Goal: Task Accomplishment & Management: Complete application form

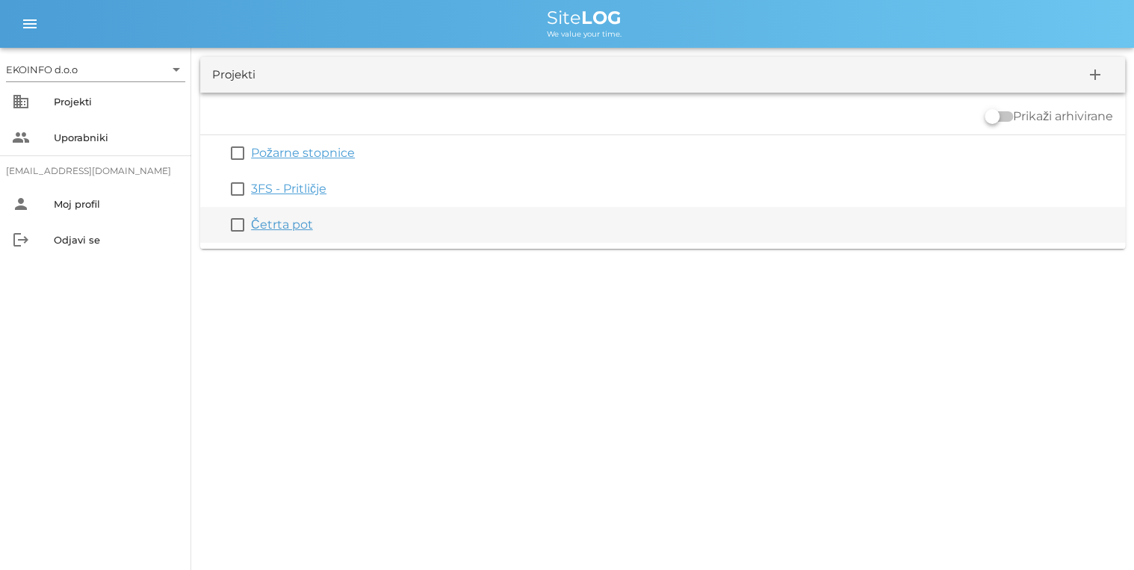
click at [271, 224] on link "Četrta pot" at bounding box center [282, 224] width 62 height 14
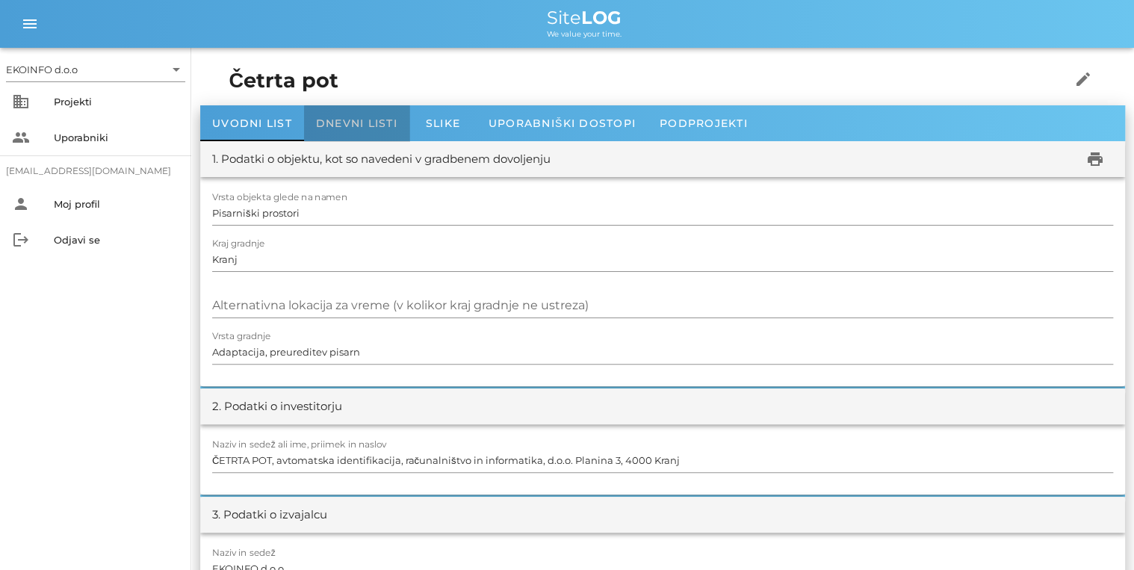
click at [366, 124] on span "Dnevni listi" at bounding box center [356, 123] width 81 height 13
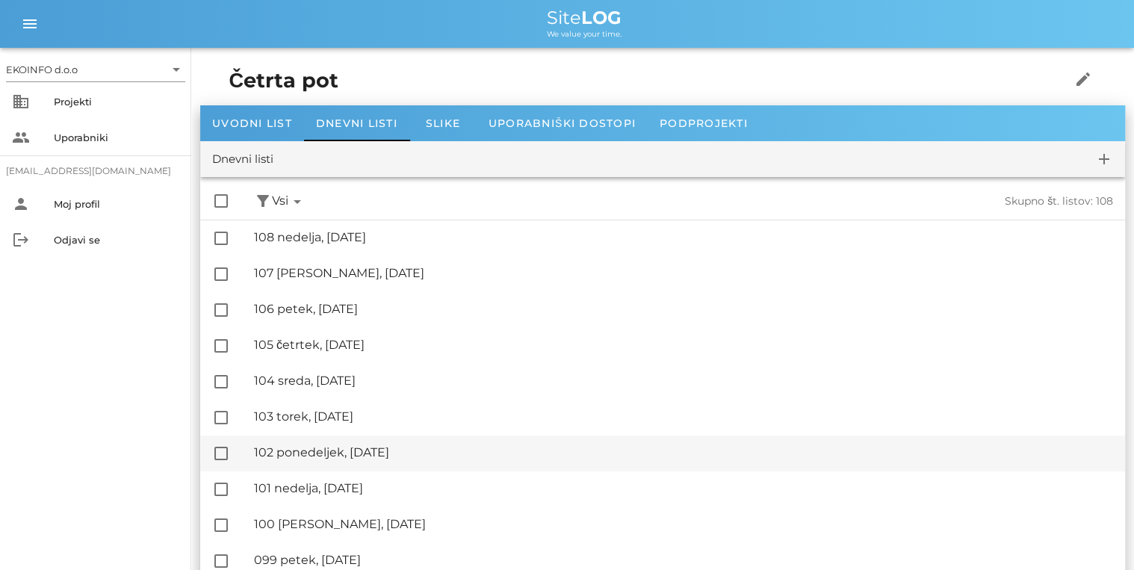
scroll to position [60, 0]
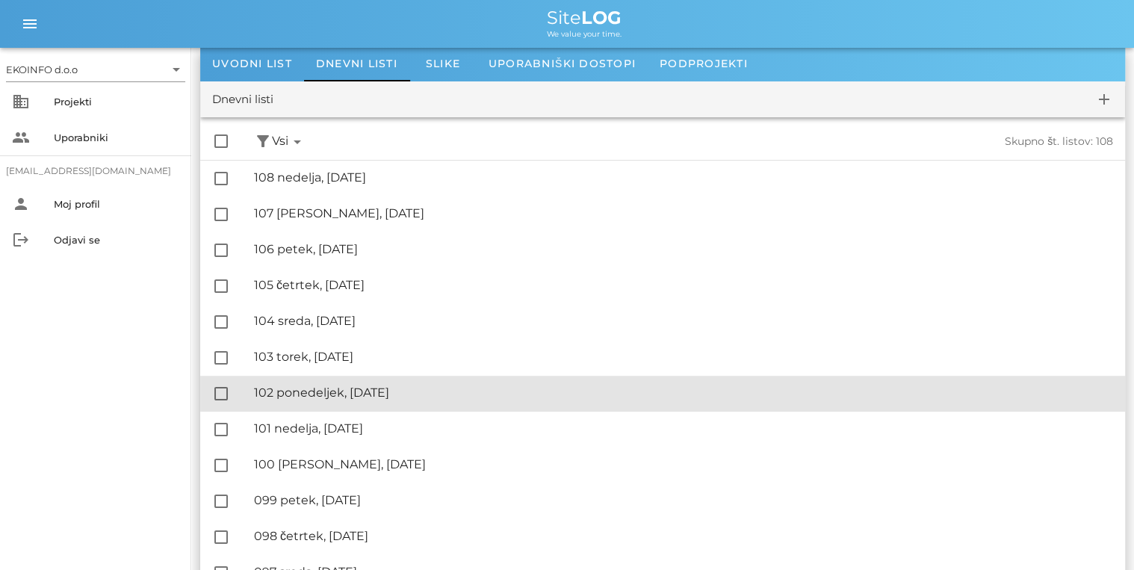
click at [305, 392] on div "🔏 102 ponedeljek, [DATE]" at bounding box center [683, 393] width 859 height 14
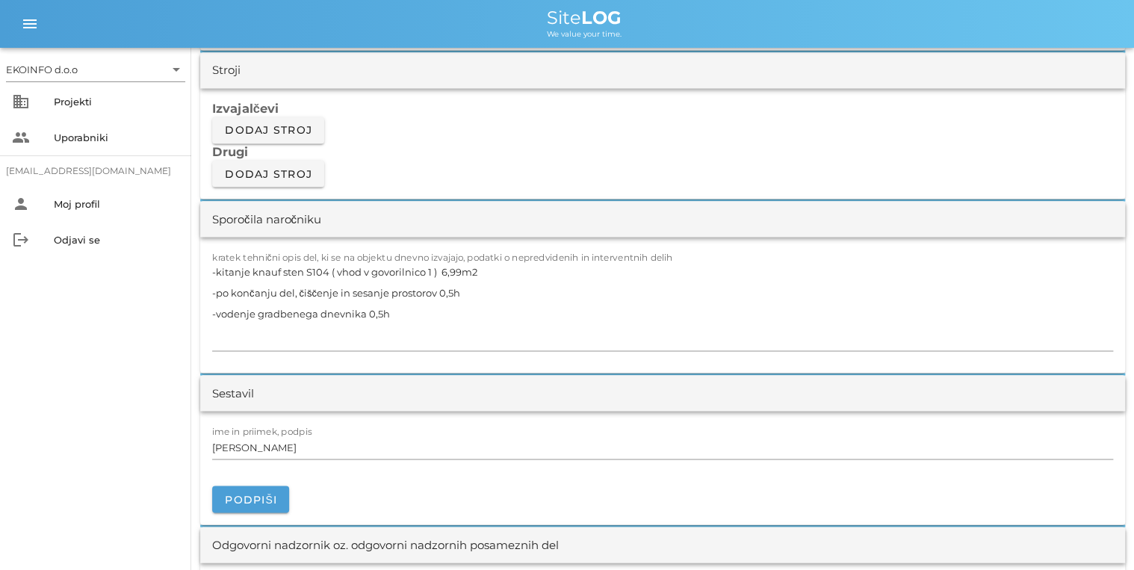
scroll to position [1255, 0]
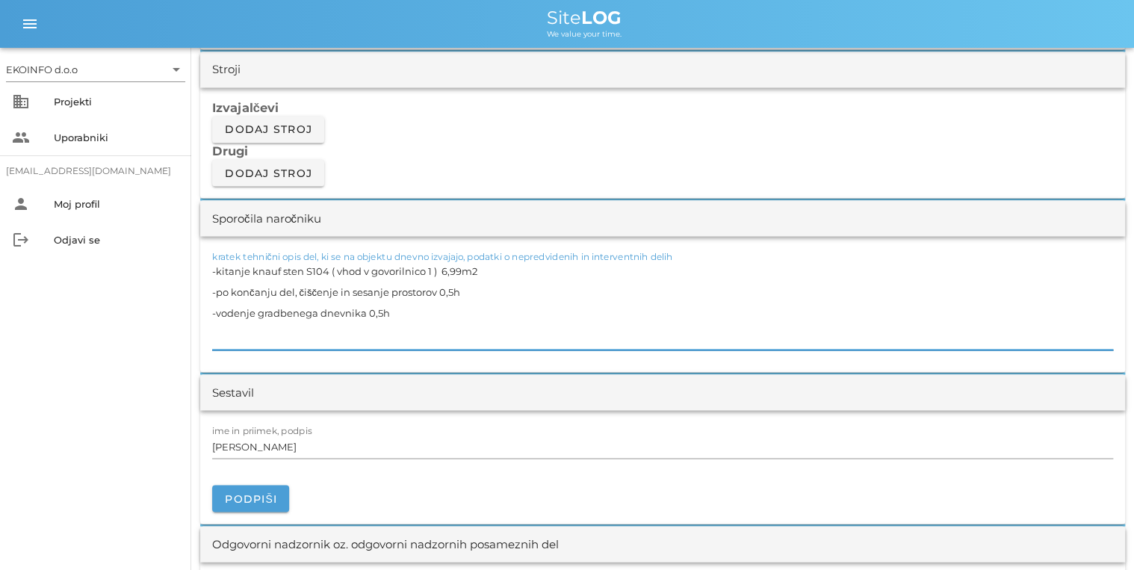
drag, startPoint x: 340, startPoint y: 268, endPoint x: 344, endPoint y: 302, distance: 34.6
click at [344, 302] on textarea "-kitanje knauf sten S104 ( vhod v govorilnico 1 ) 6,99m2 -po končanju del, čišč…" at bounding box center [662, 305] width 901 height 90
click at [286, 268] on textarea "-kitanje knauf sten S104 ( vhod v govorilnico 1 ) 6,99m2 -po končanju del, čišč…" at bounding box center [662, 305] width 901 height 90
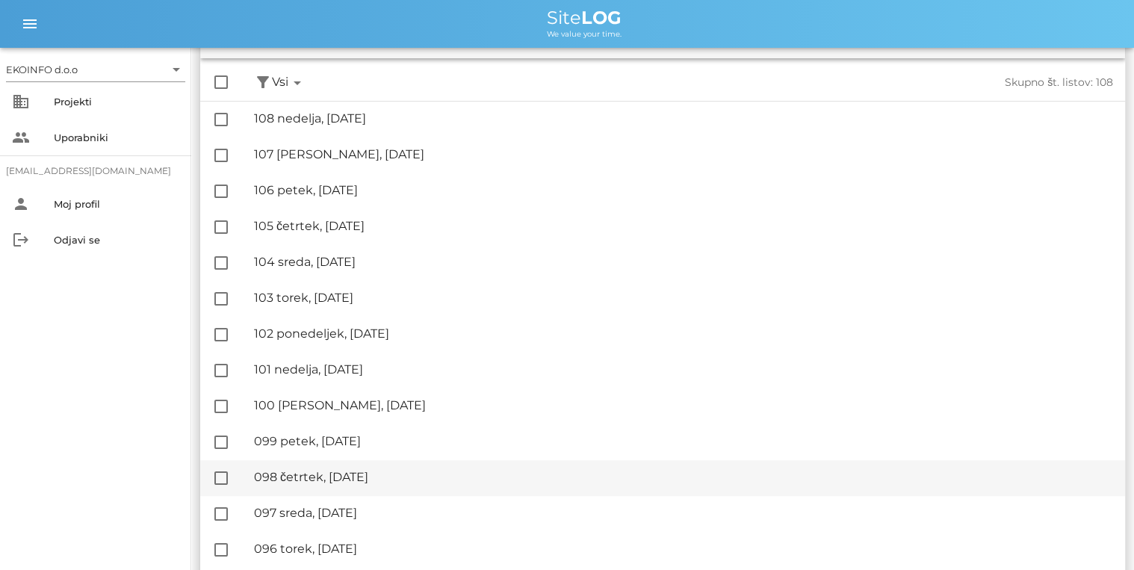
scroll to position [120, 0]
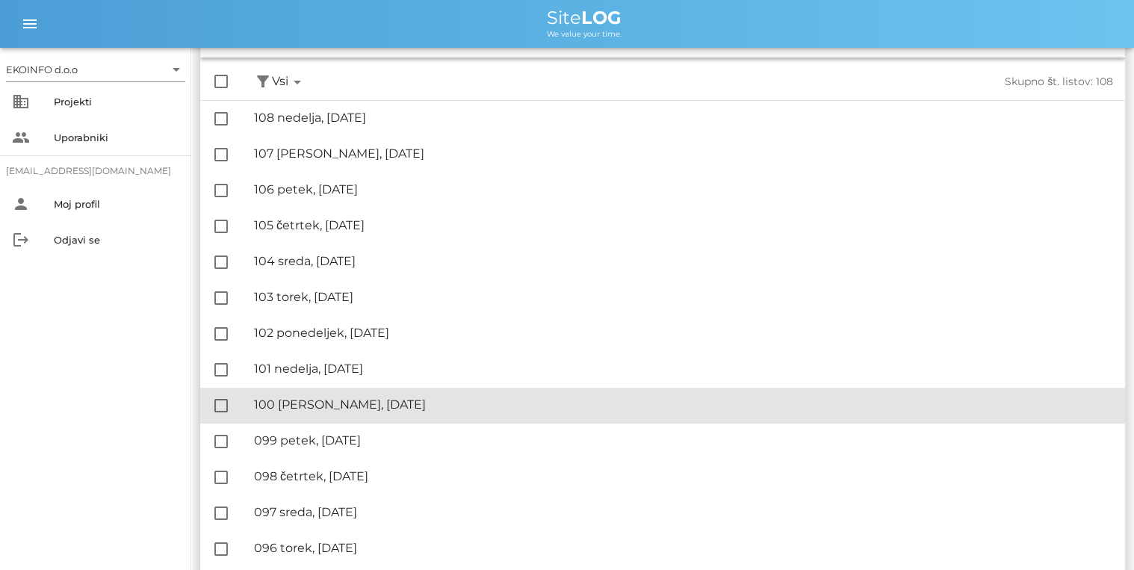
click at [338, 410] on div "🔏 100 [PERSON_NAME], [DATE]" at bounding box center [683, 405] width 859 height 14
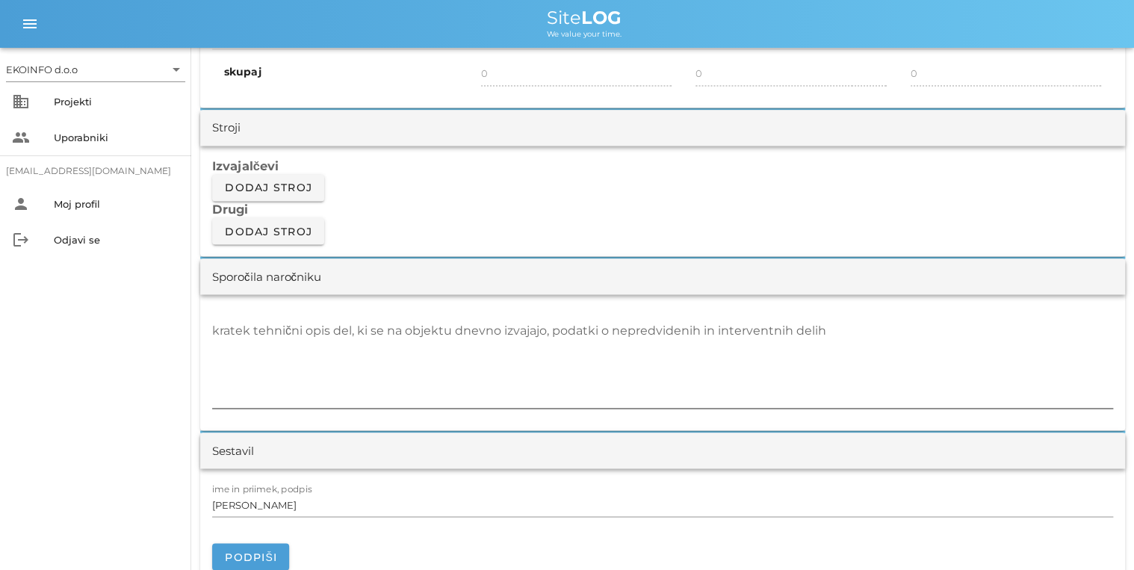
scroll to position [1196, 0]
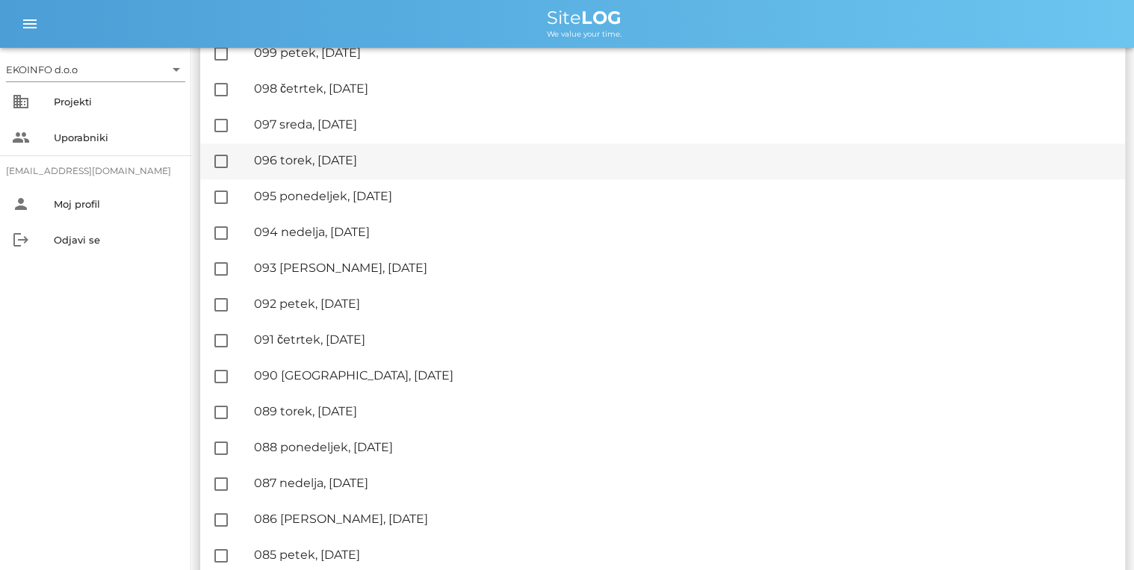
scroll to position [538, 0]
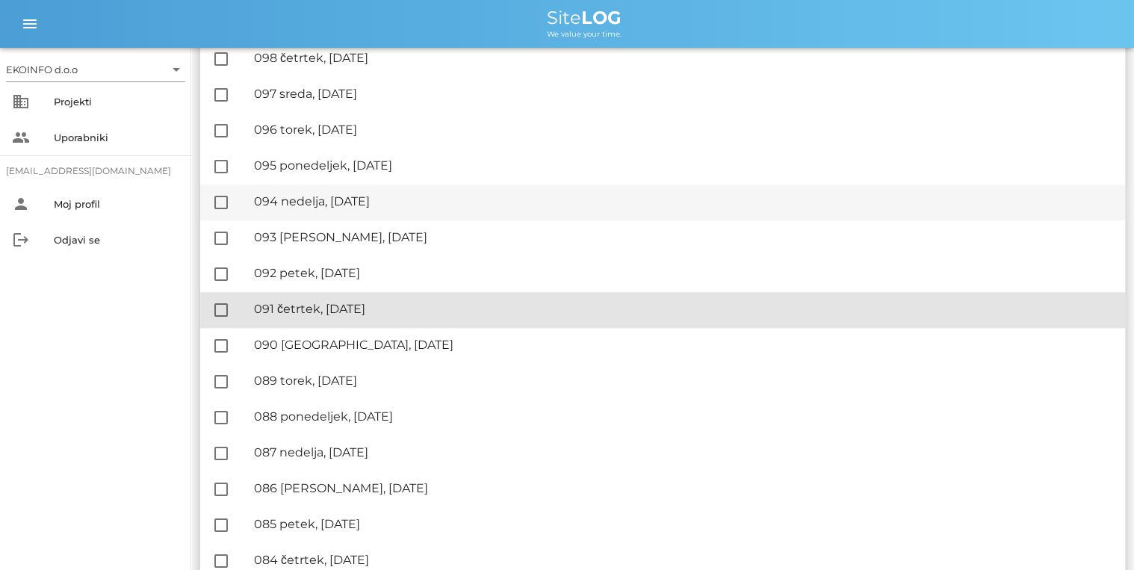
drag, startPoint x: 361, startPoint y: 305, endPoint x: 436, endPoint y: 203, distance: 127.2
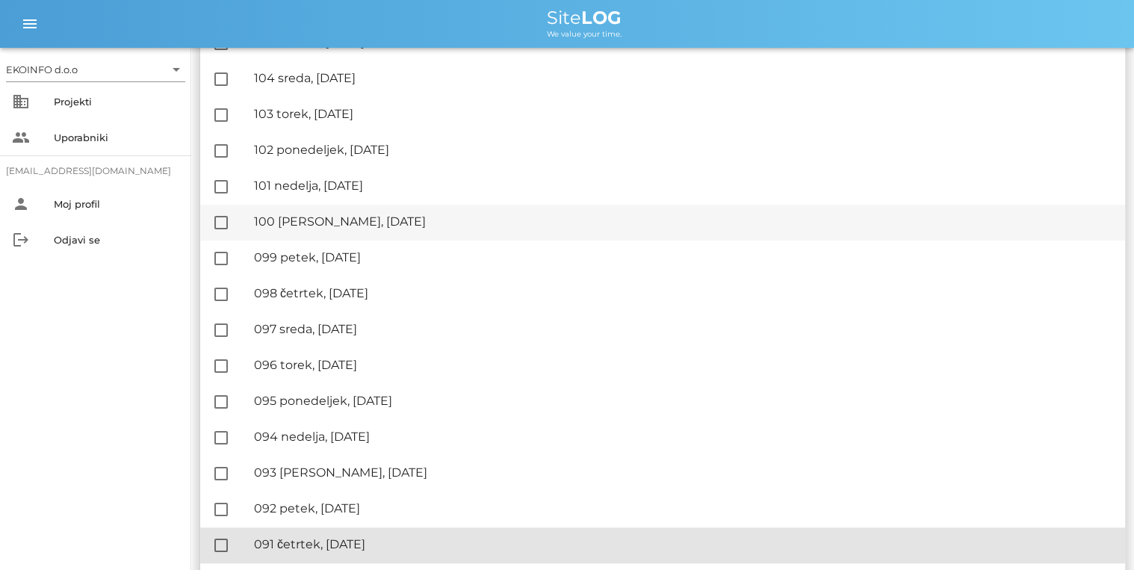
scroll to position [299, 0]
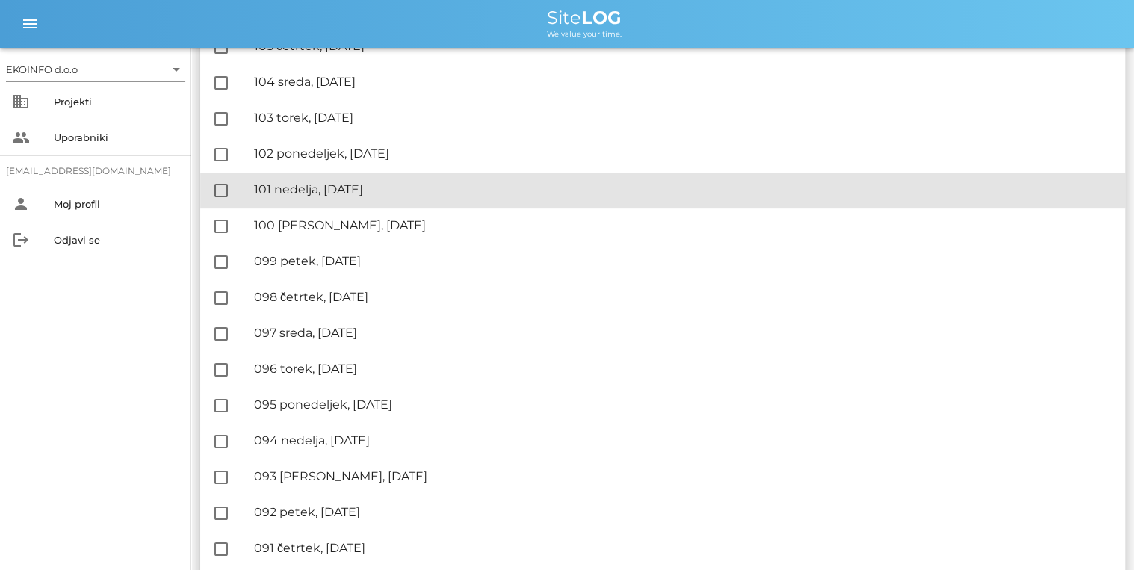
click at [375, 195] on div "🔏 101 nedelja, [DATE]" at bounding box center [683, 189] width 859 height 14
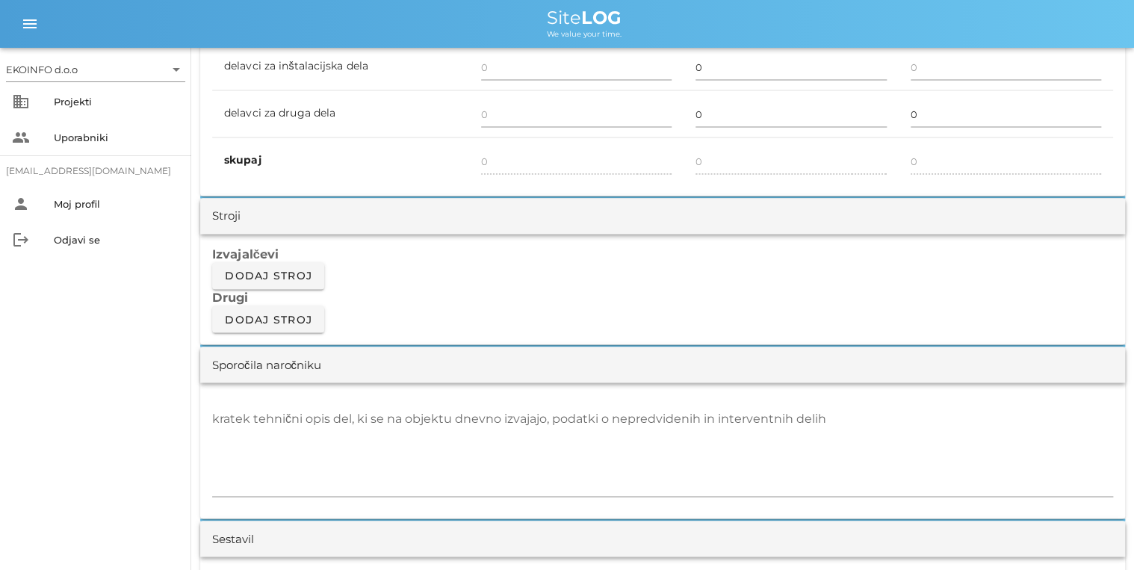
scroll to position [1255, 0]
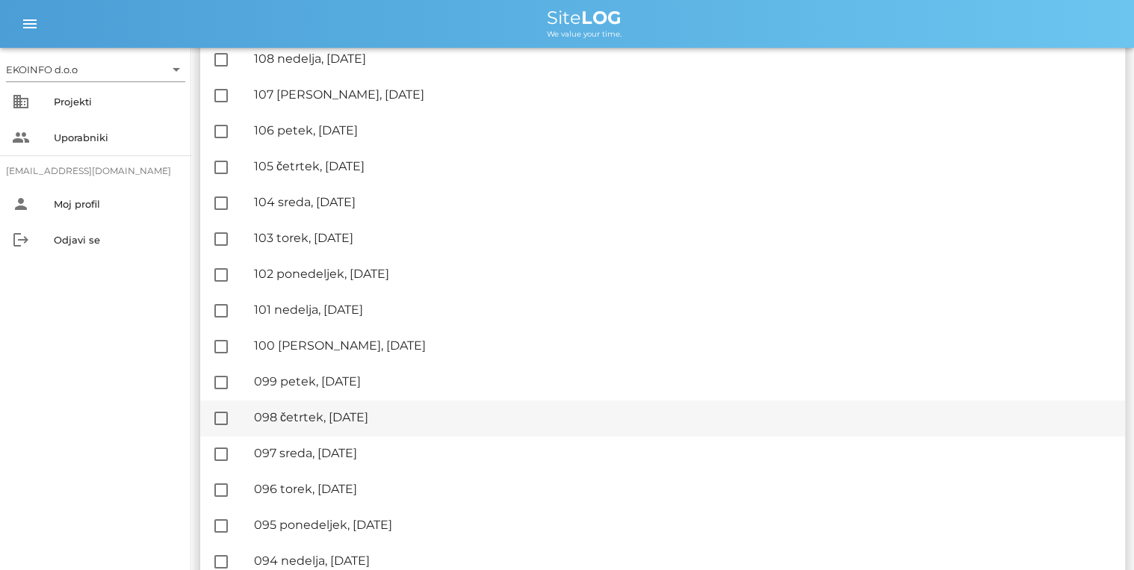
scroll to position [179, 0]
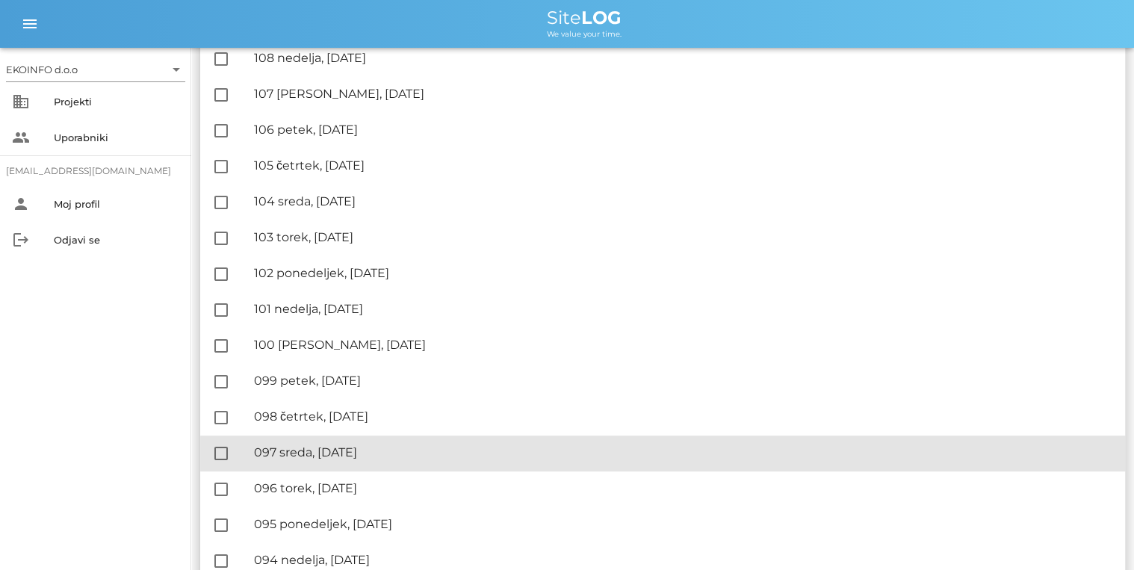
click at [314, 454] on div "🔏 097 sreda, [DATE]" at bounding box center [683, 452] width 859 height 14
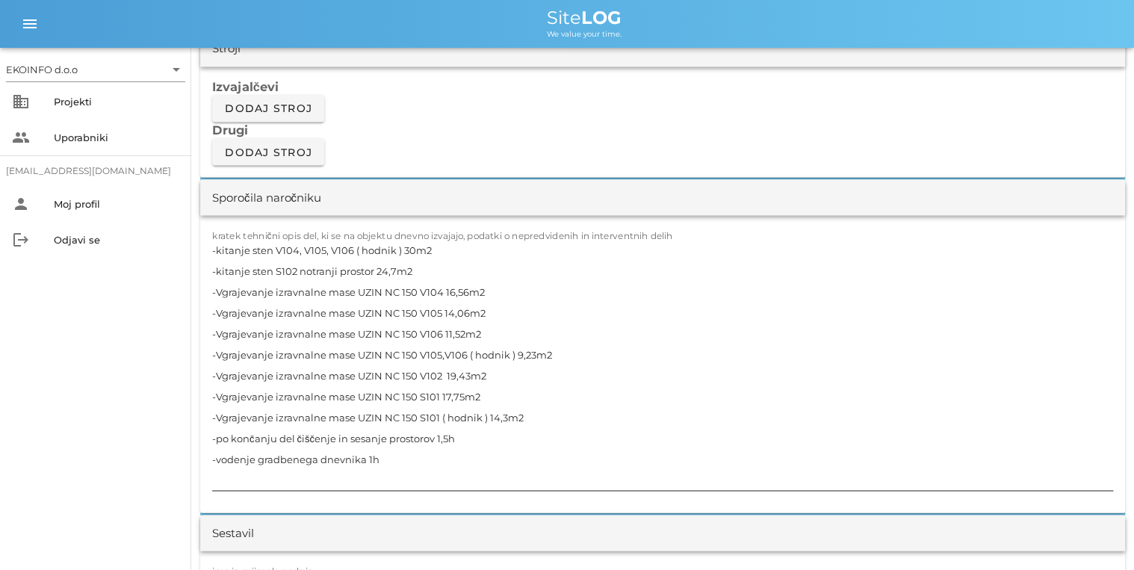
scroll to position [1255, 0]
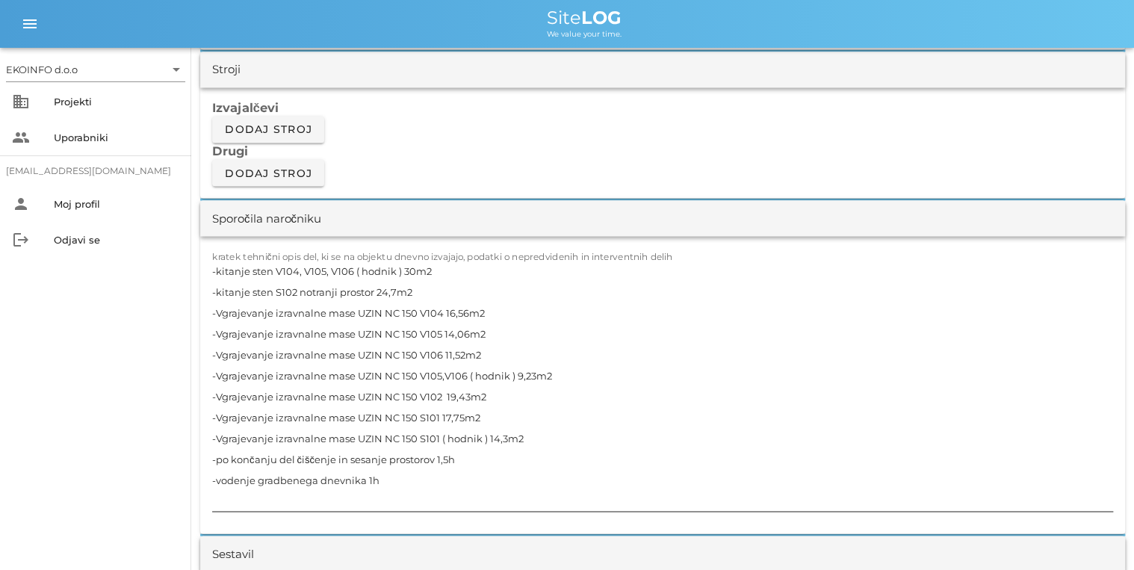
click at [444, 450] on textarea "-kitanje sten V104, V105, V106 ( hodnik ) 30m2 -kitanje sten S102 notranji pros…" at bounding box center [662, 385] width 901 height 251
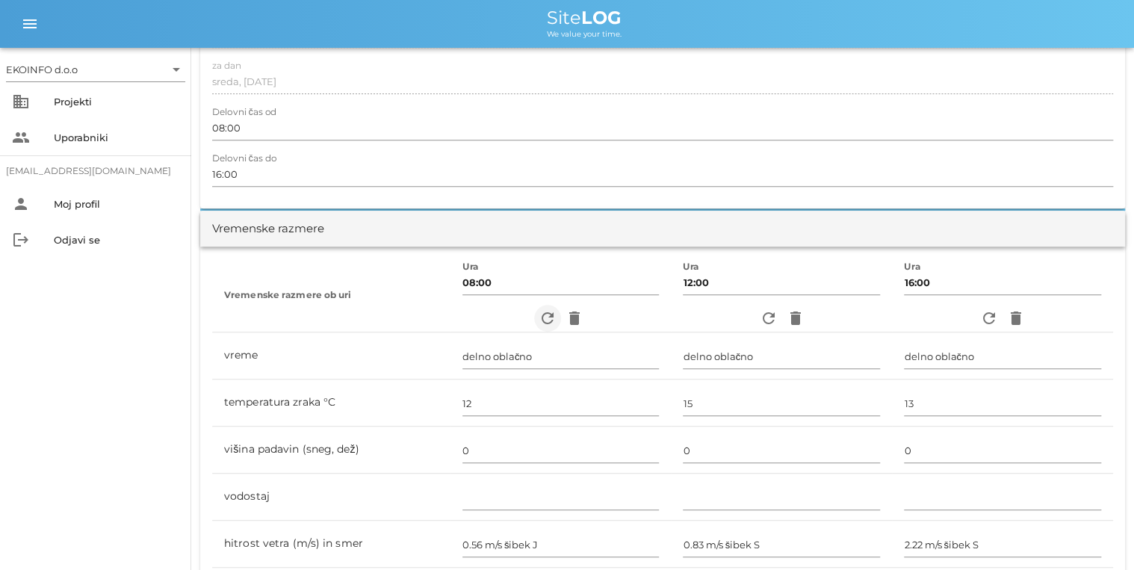
scroll to position [0, 0]
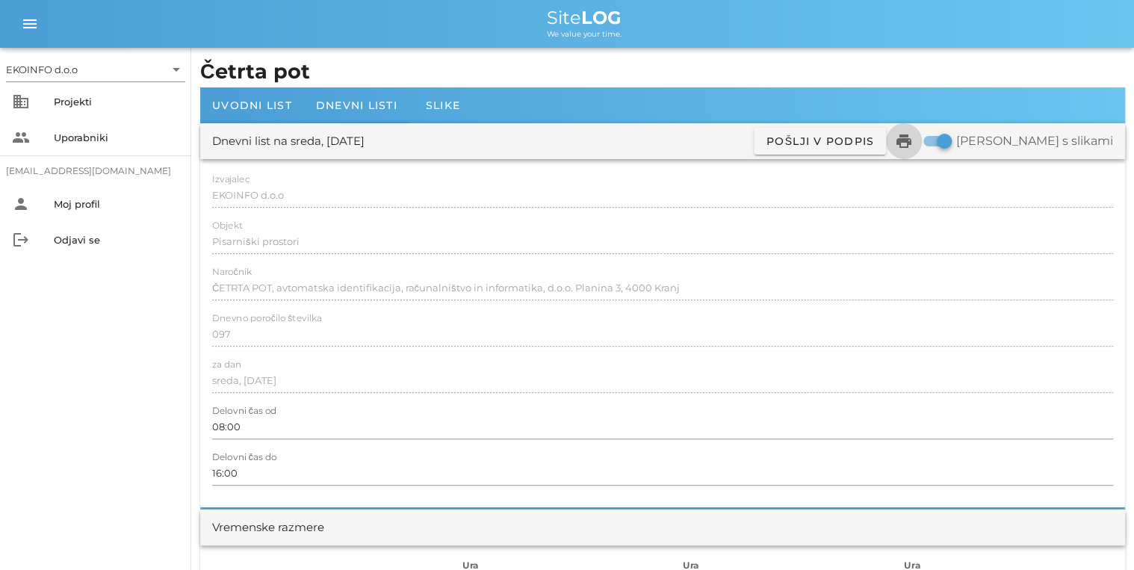
click at [913, 146] on icon "print" at bounding box center [904, 141] width 18 height 18
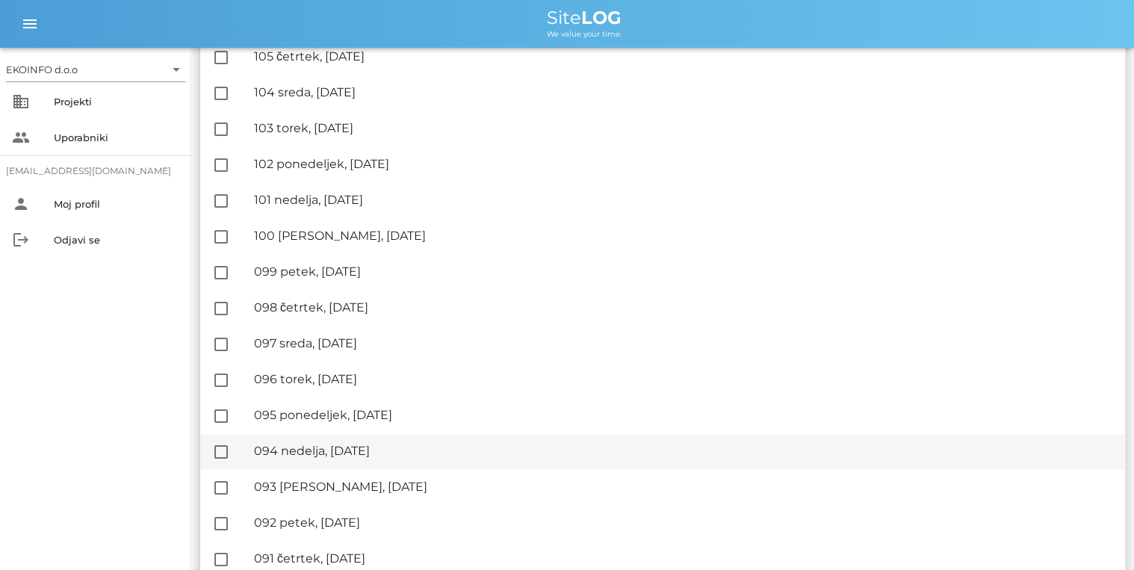
scroll to position [299, 0]
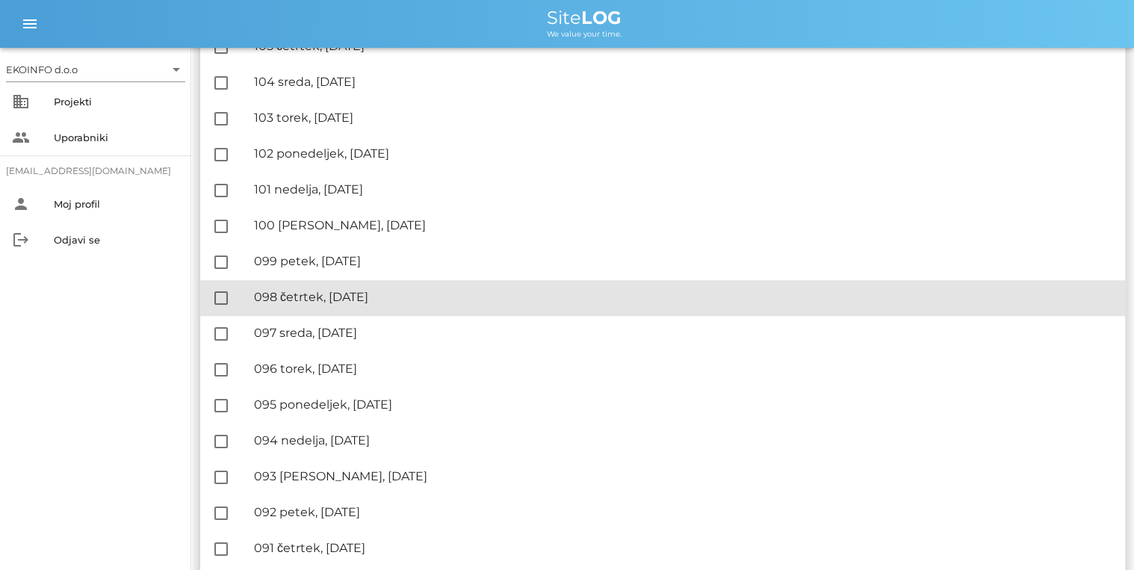
click at [355, 299] on div "🔏 098 četrtek, [DATE]" at bounding box center [683, 297] width 859 height 14
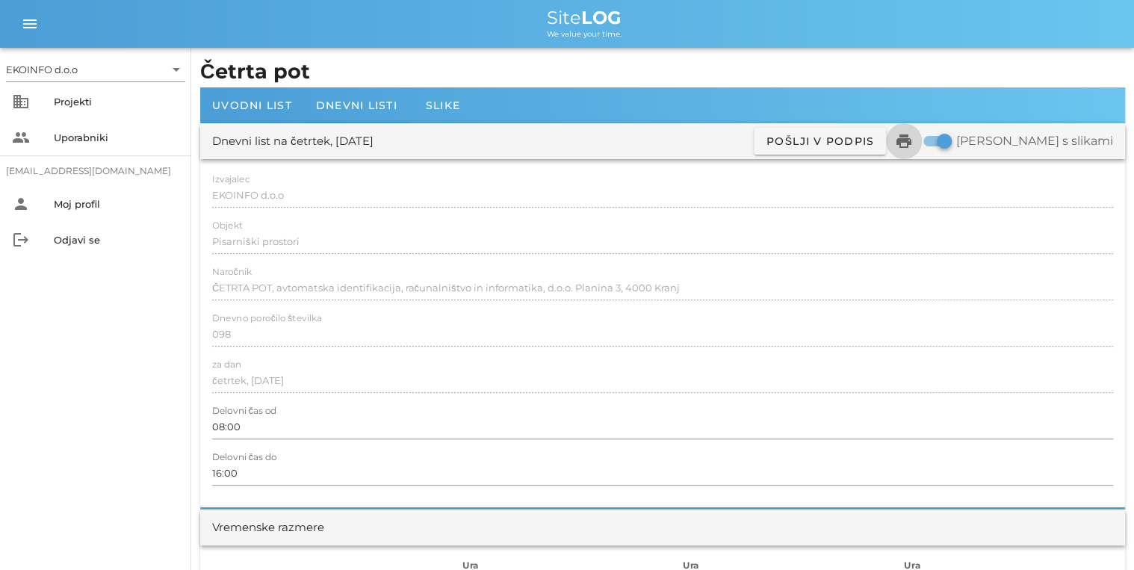
click at [913, 145] on icon "print" at bounding box center [904, 141] width 18 height 18
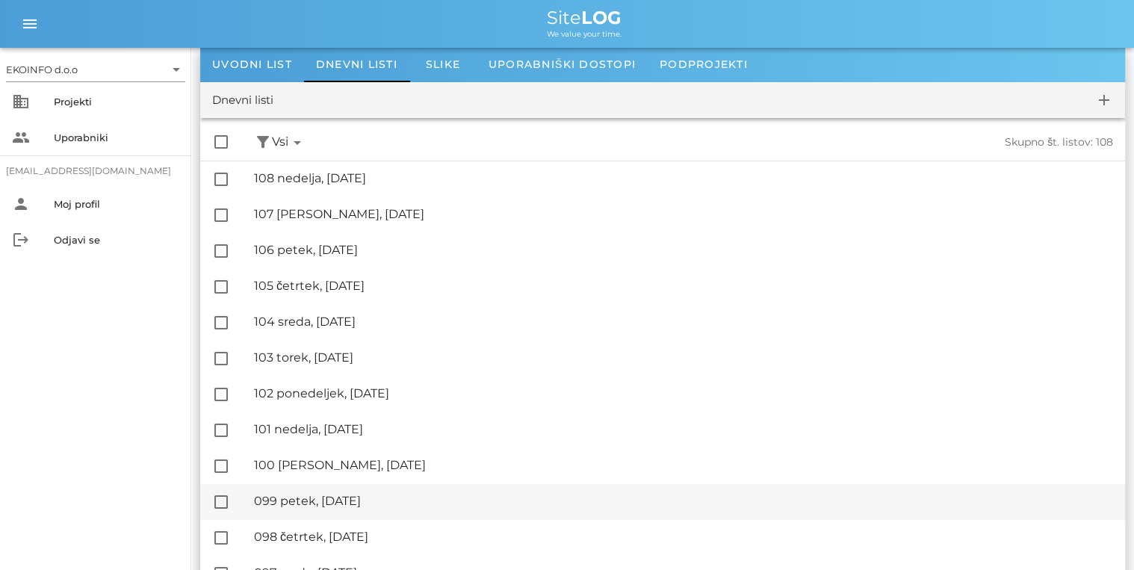
scroll to position [60, 0]
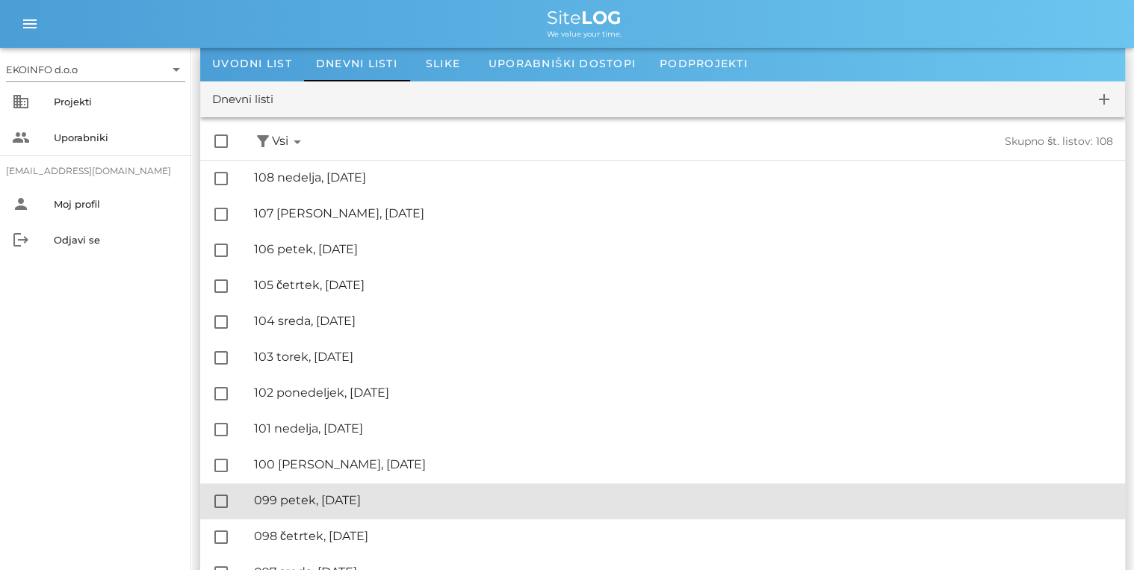
click at [330, 502] on div "🔏 099 petek, [DATE]" at bounding box center [683, 500] width 859 height 14
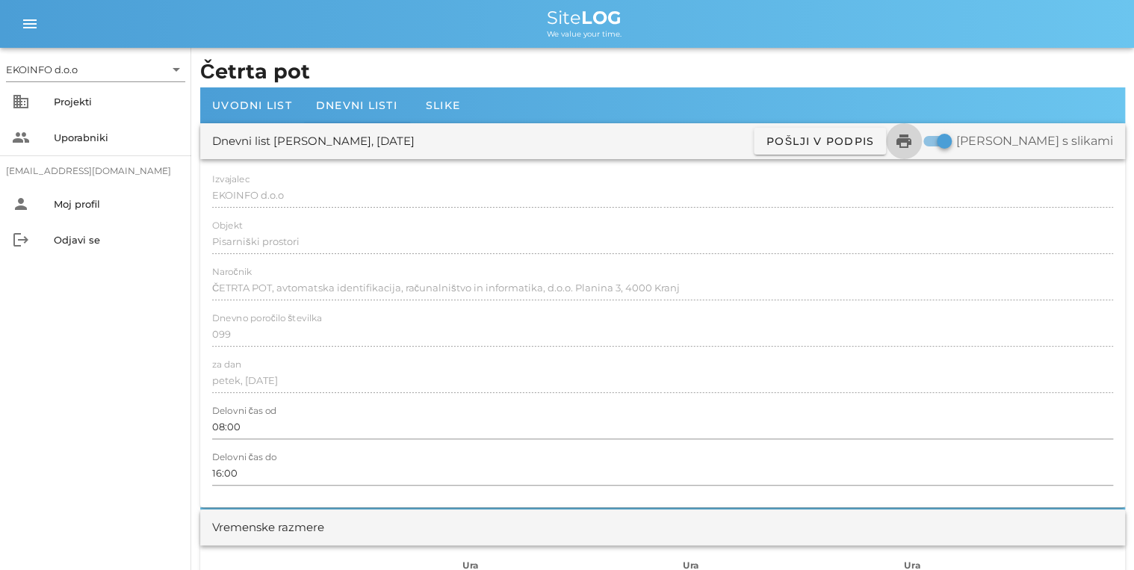
click at [913, 137] on icon "print" at bounding box center [904, 141] width 18 height 18
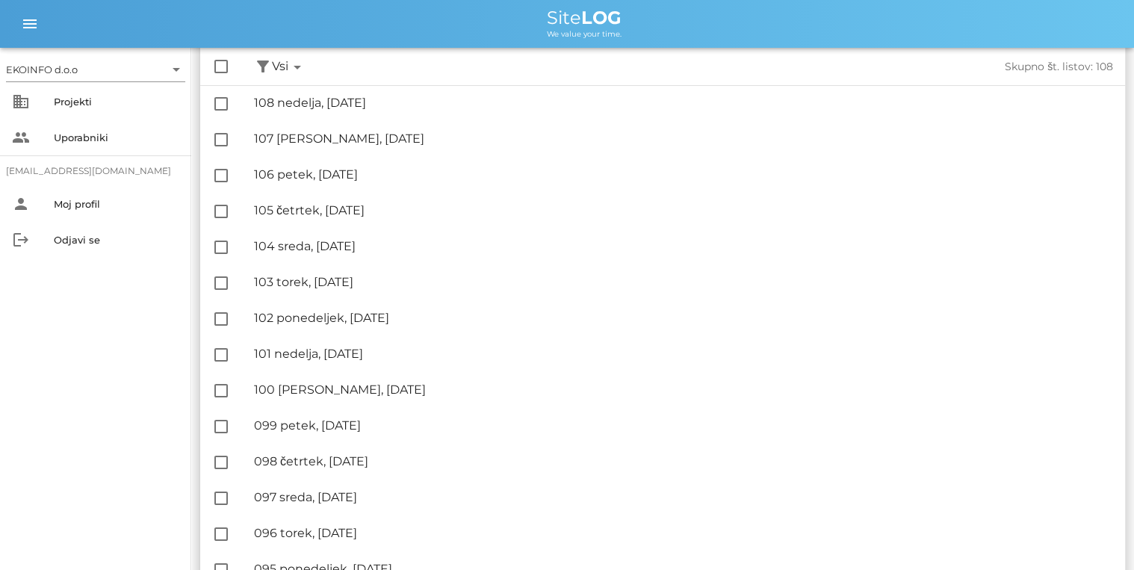
scroll to position [120, 0]
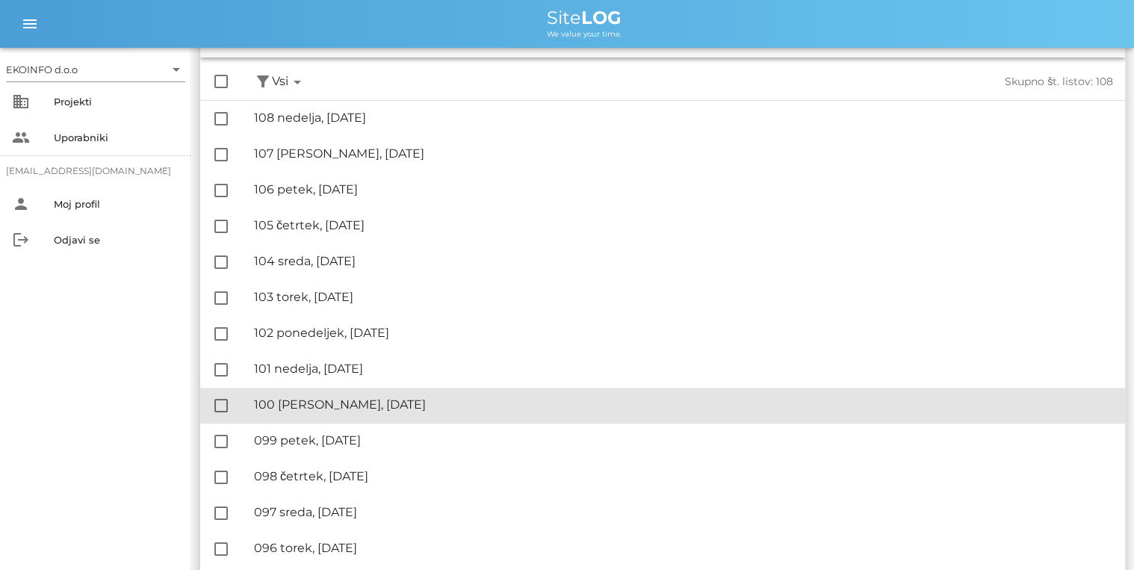
click at [330, 408] on div "🔏 100 [PERSON_NAME], [DATE]" at bounding box center [683, 405] width 859 height 14
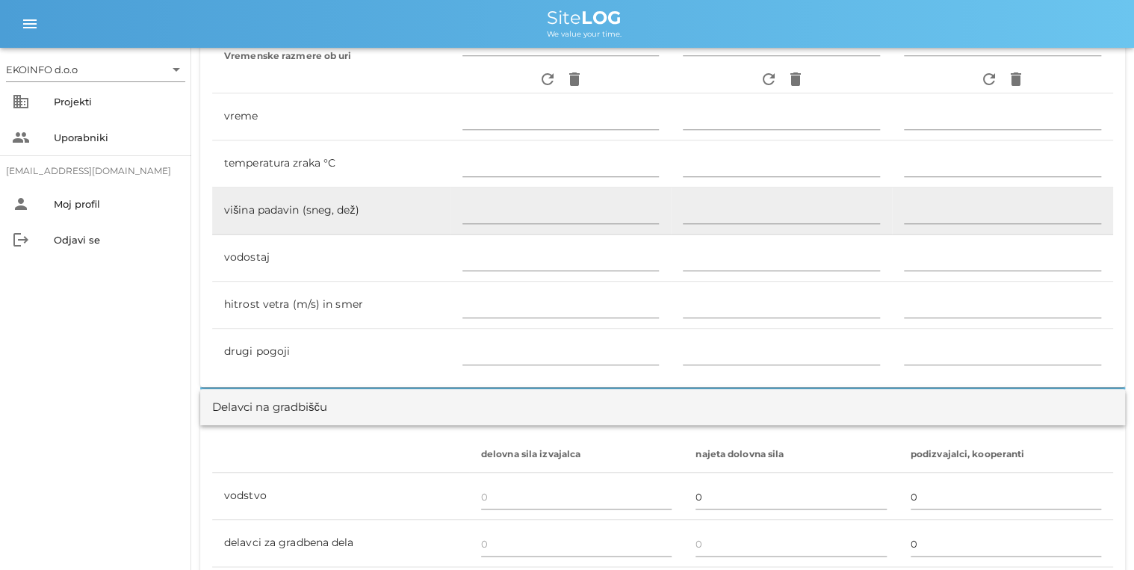
scroll to position [179, 0]
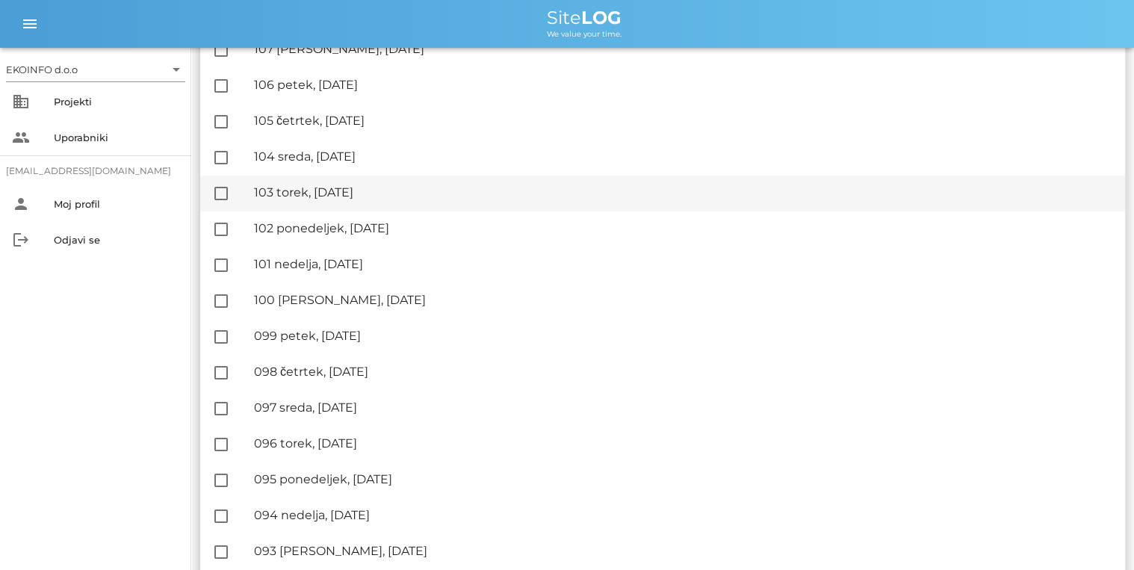
scroll to position [239, 0]
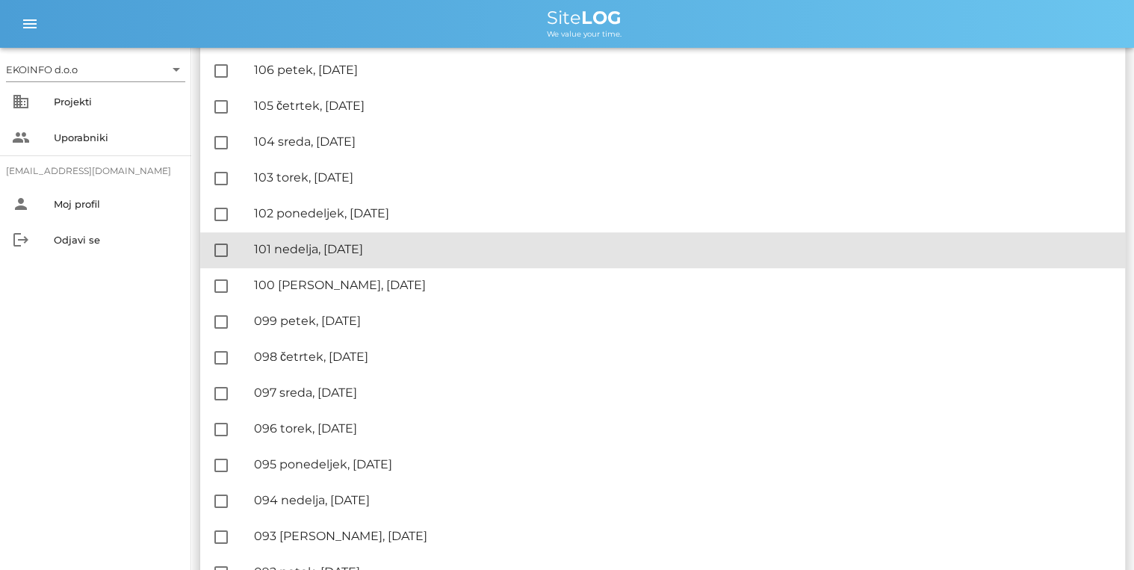
click at [387, 245] on div "🔏 101 nedelja, [DATE]" at bounding box center [683, 249] width 859 height 14
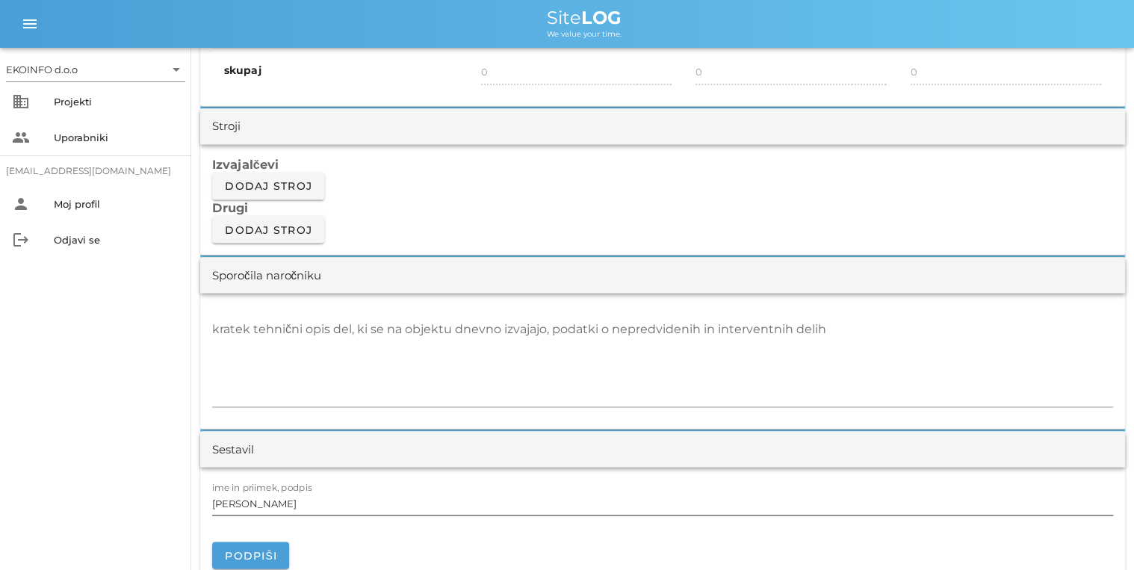
scroll to position [1375, 0]
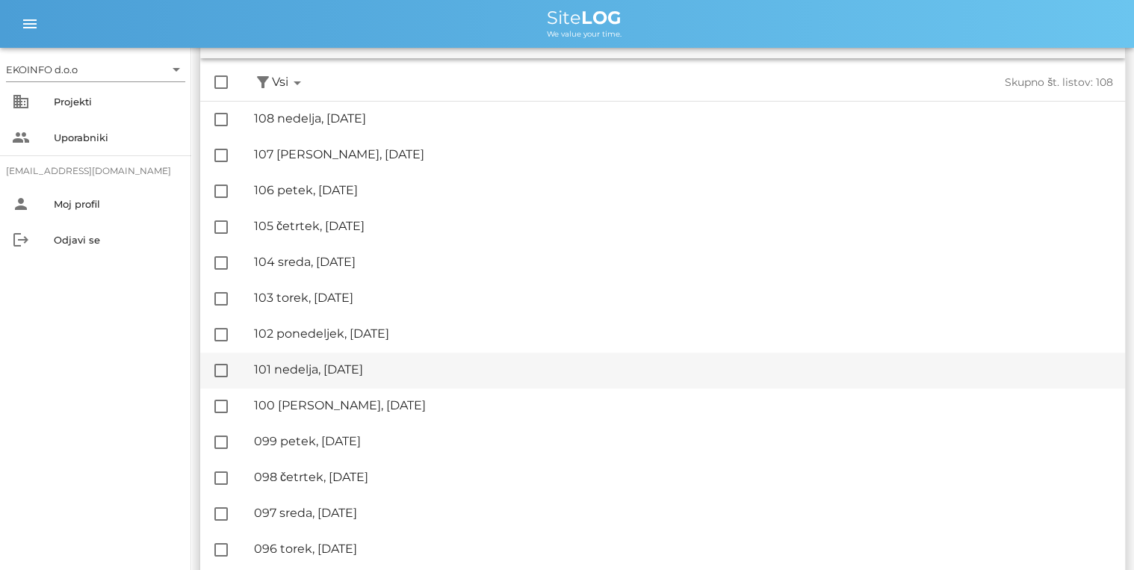
scroll to position [120, 0]
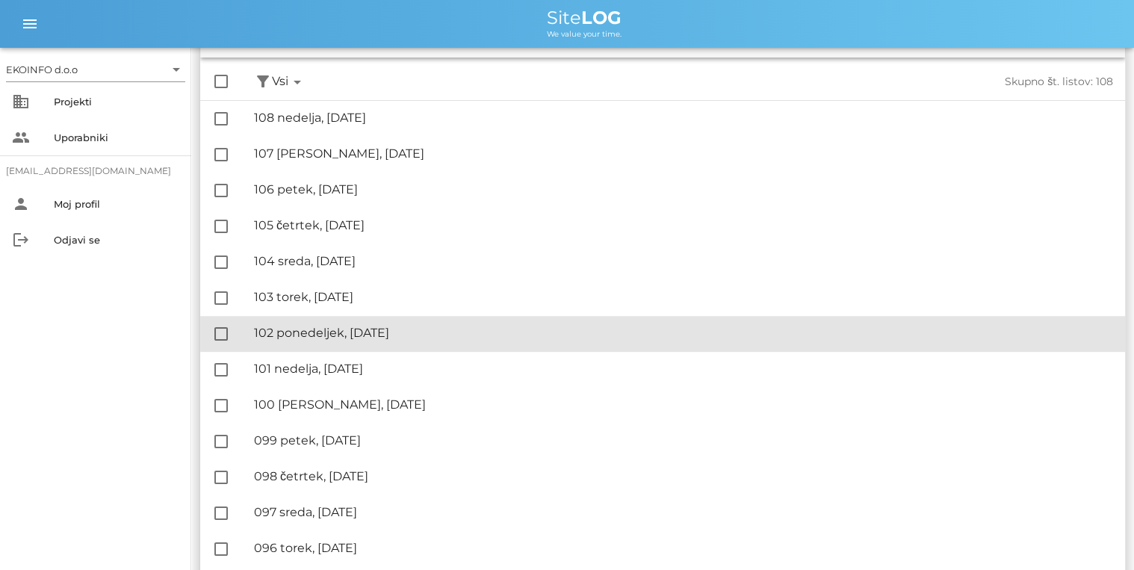
click at [324, 329] on div "🔏 102 ponedeljek, [DATE]" at bounding box center [683, 333] width 859 height 14
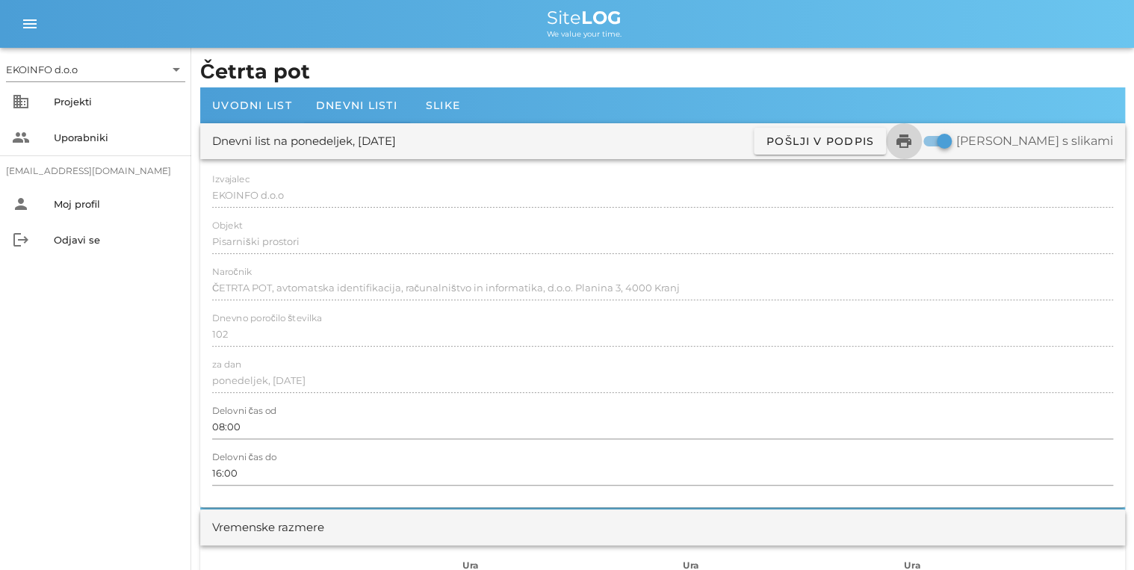
click at [913, 139] on icon "print" at bounding box center [904, 141] width 18 height 18
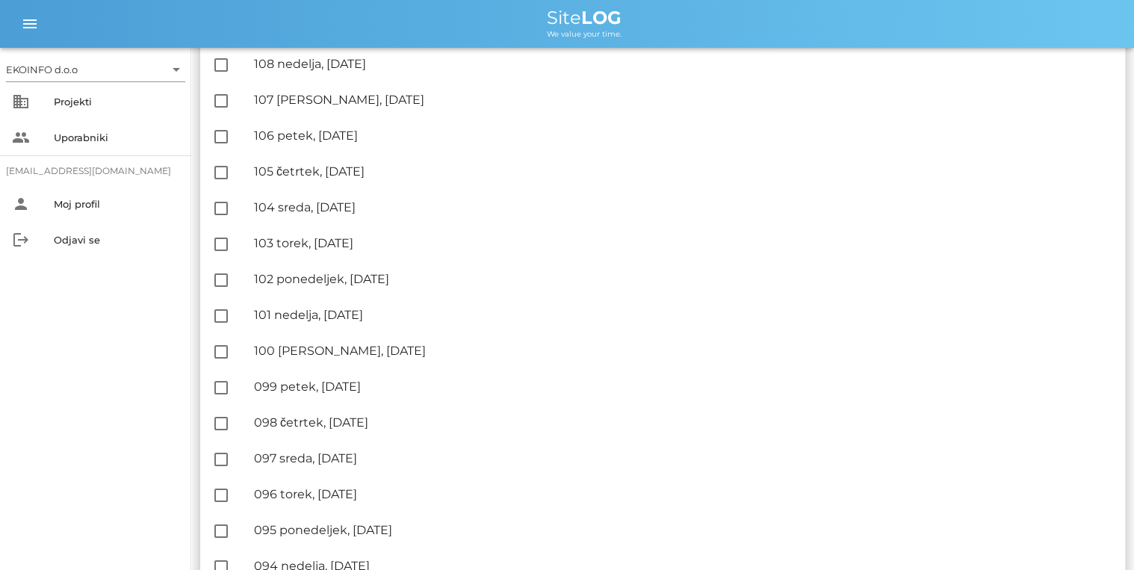
scroll to position [120, 0]
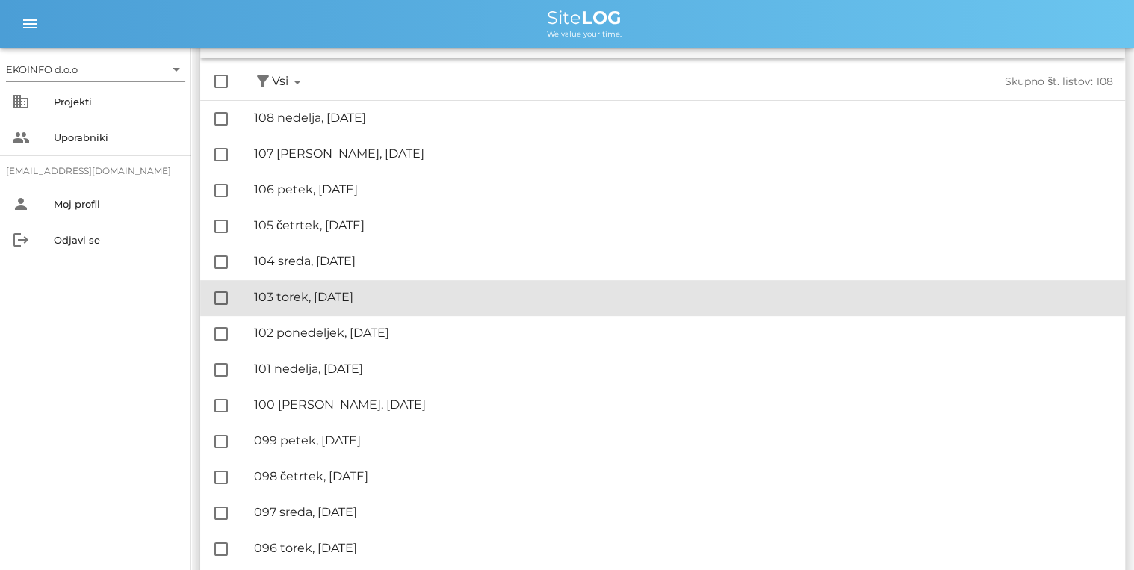
click at [350, 292] on div "🔏 103 torek, [DATE]" at bounding box center [683, 297] width 859 height 14
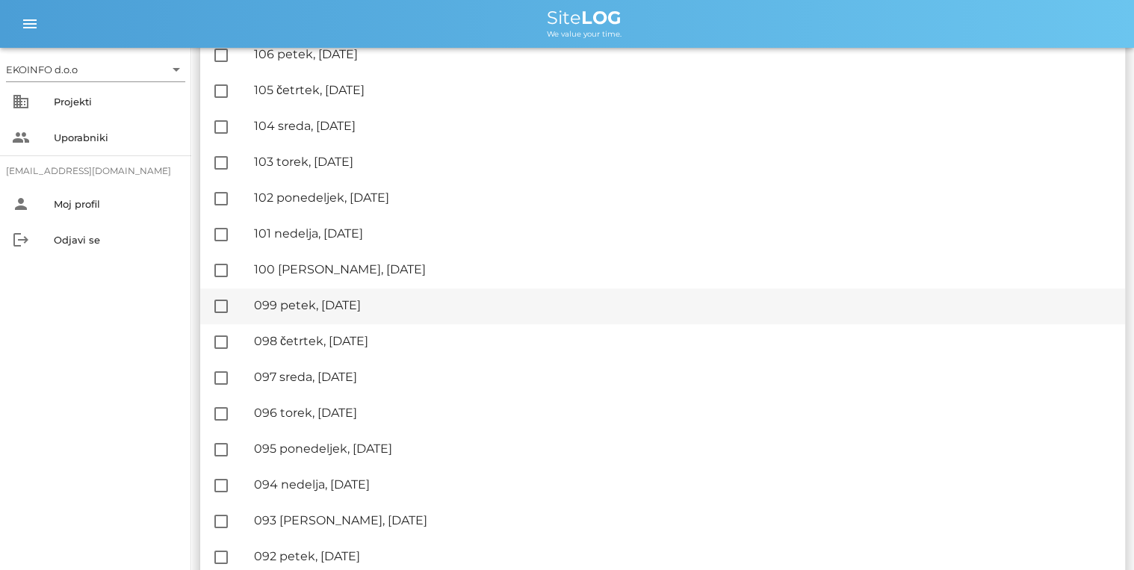
scroll to position [179, 0]
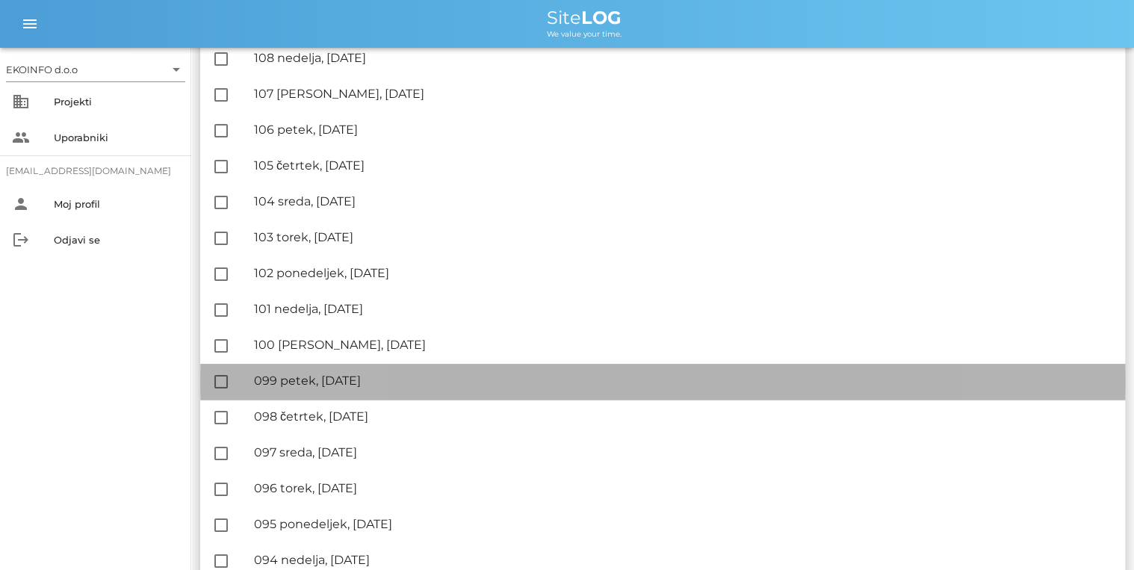
click at [314, 385] on div "🔏 099 petek, [DATE]" at bounding box center [683, 381] width 859 height 14
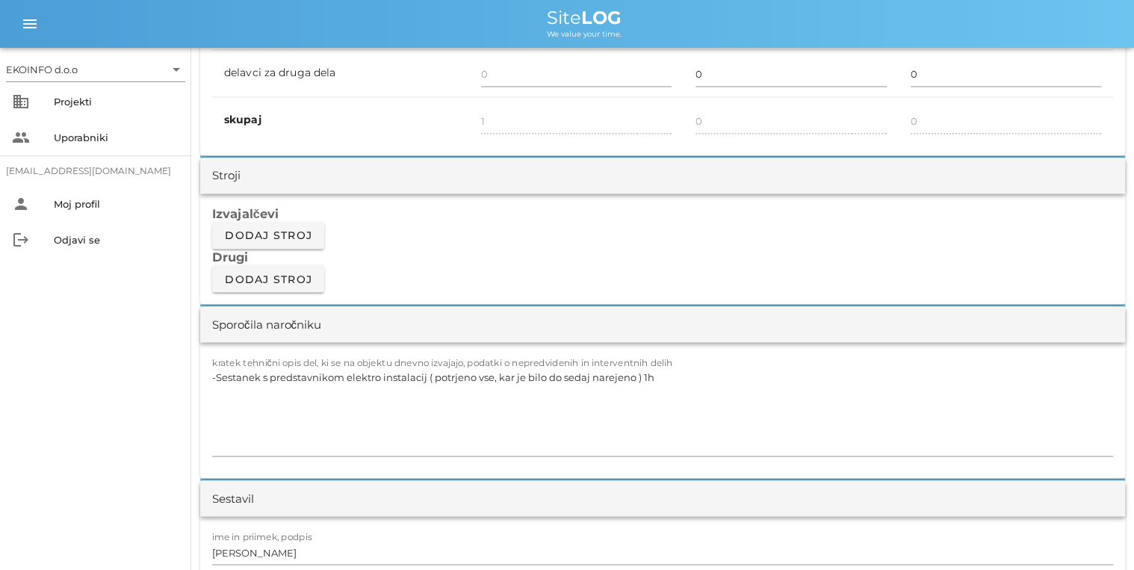
scroll to position [1255, 0]
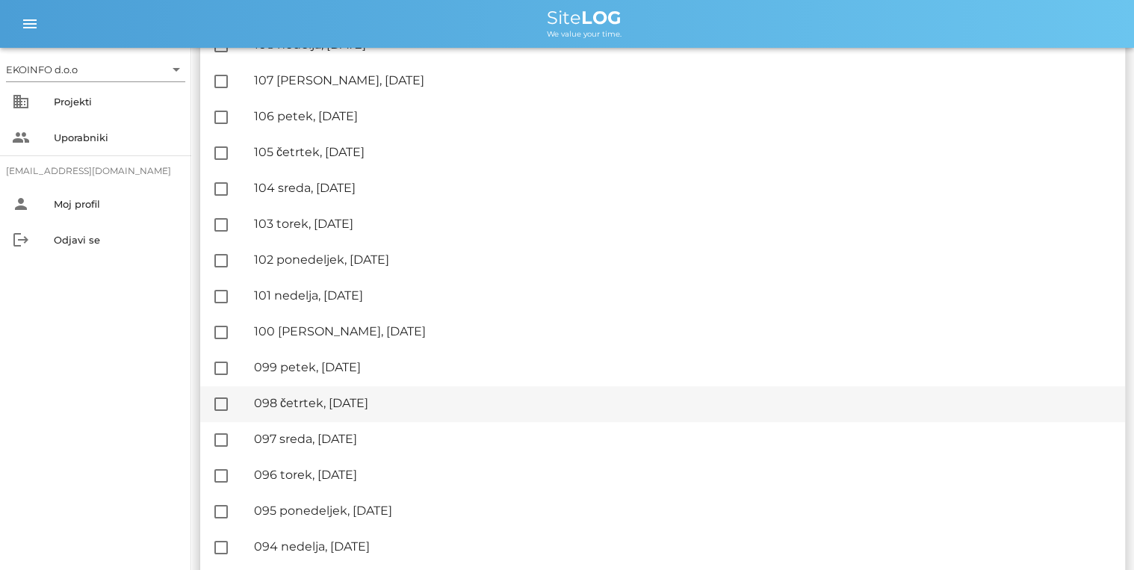
scroll to position [239, 0]
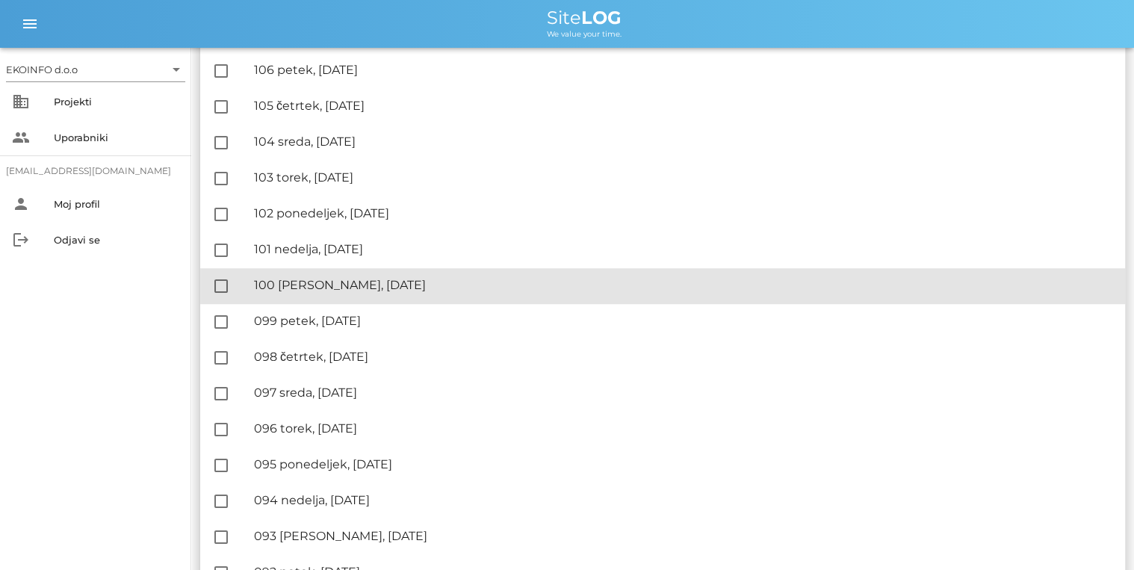
click at [340, 288] on div "🔏 100 [PERSON_NAME], [DATE]" at bounding box center [683, 285] width 859 height 14
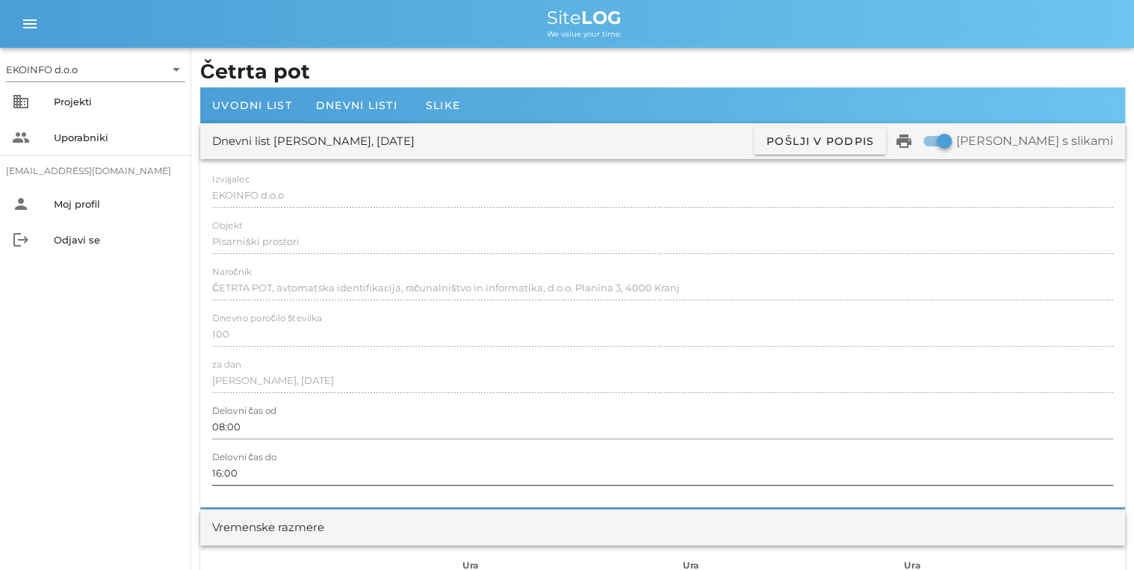
scroll to position [299, 0]
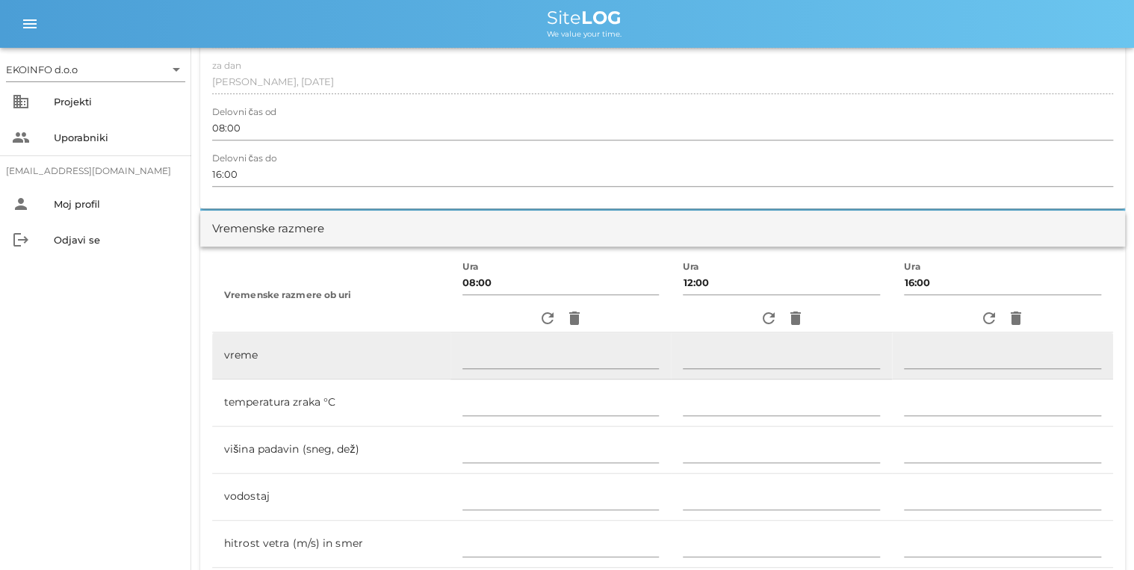
click at [336, 368] on td "vreme" at bounding box center [331, 356] width 238 height 47
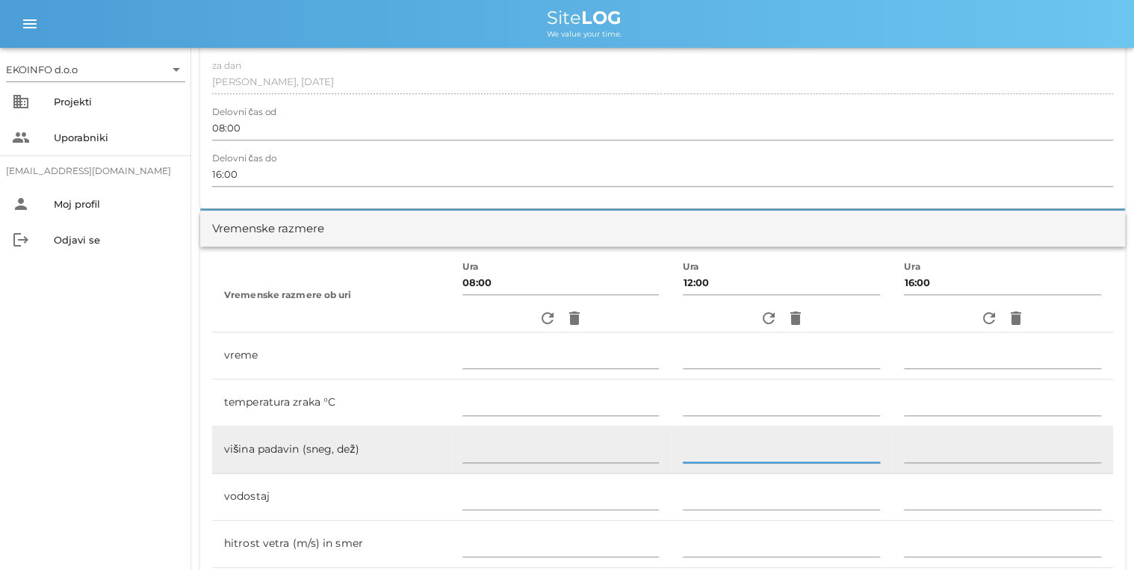
click at [785, 445] on input "text" at bounding box center [781, 451] width 197 height 24
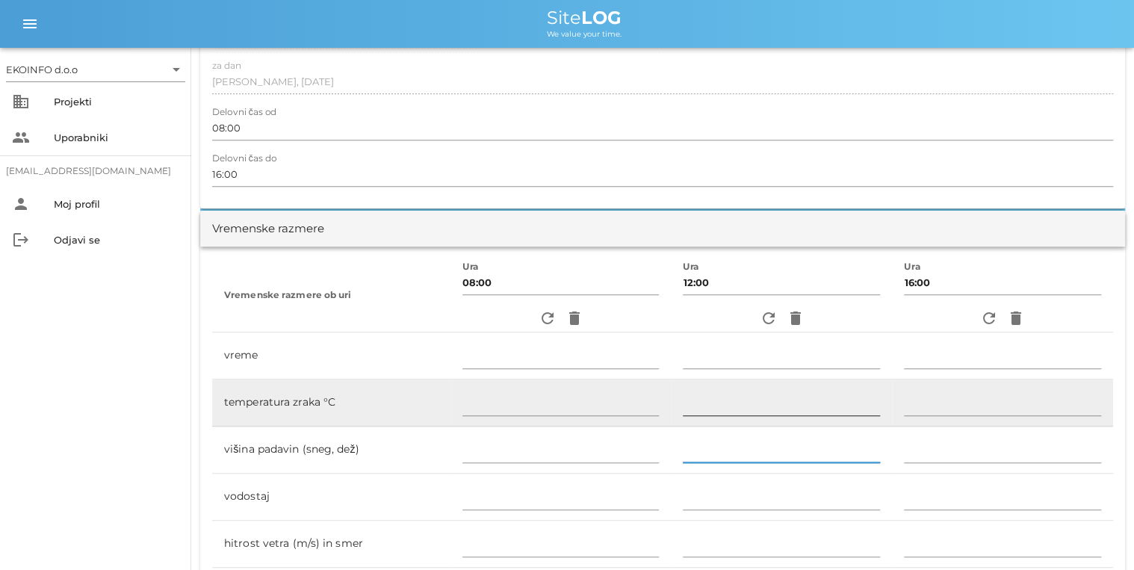
click at [800, 407] on input "text" at bounding box center [781, 404] width 197 height 24
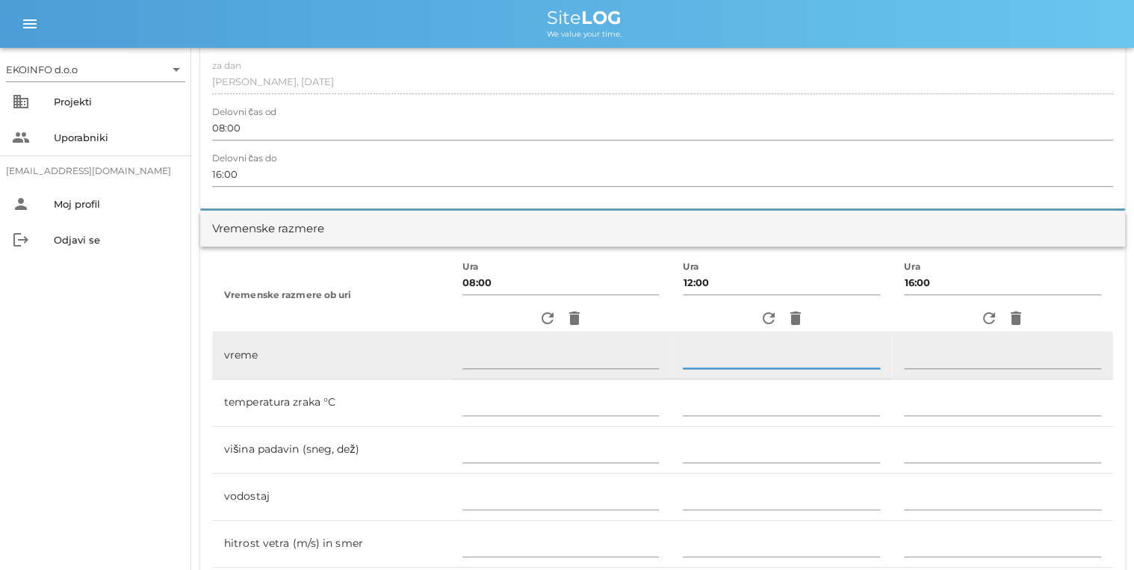
click at [816, 362] on input "text" at bounding box center [781, 356] width 197 height 24
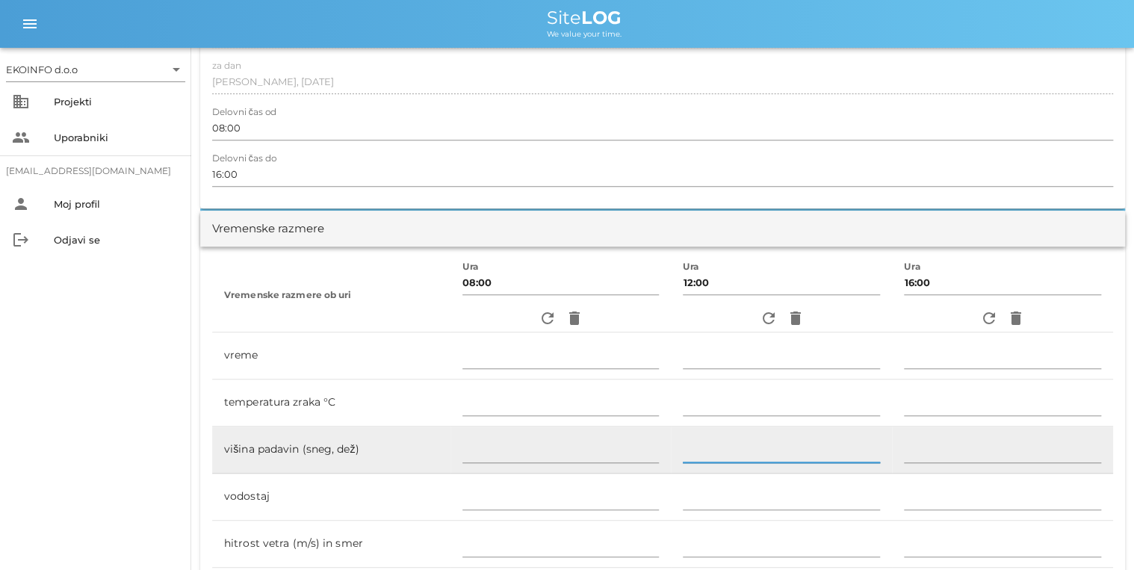
click at [809, 456] on input "text" at bounding box center [781, 451] width 197 height 24
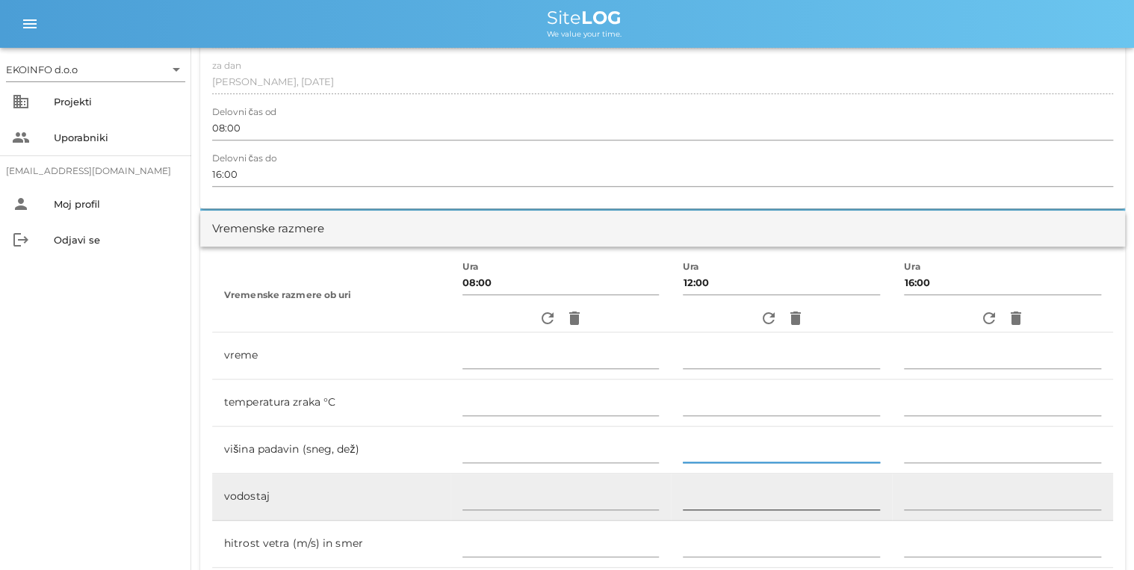
click at [808, 502] on input "text" at bounding box center [781, 498] width 197 height 24
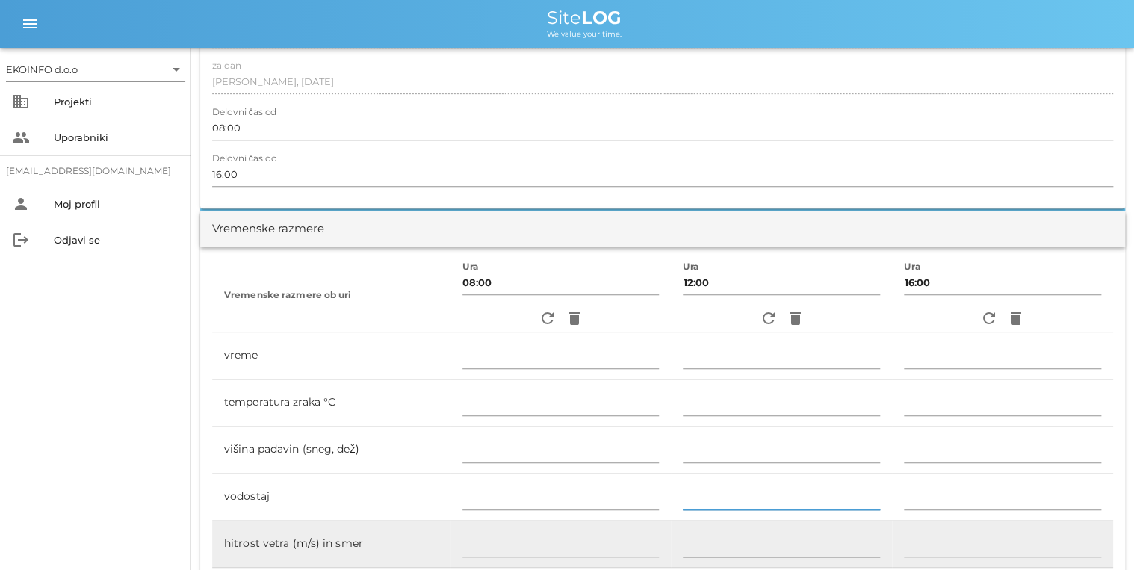
click at [807, 530] on div at bounding box center [781, 545] width 197 height 43
click at [806, 535] on input "text" at bounding box center [781, 545] width 197 height 24
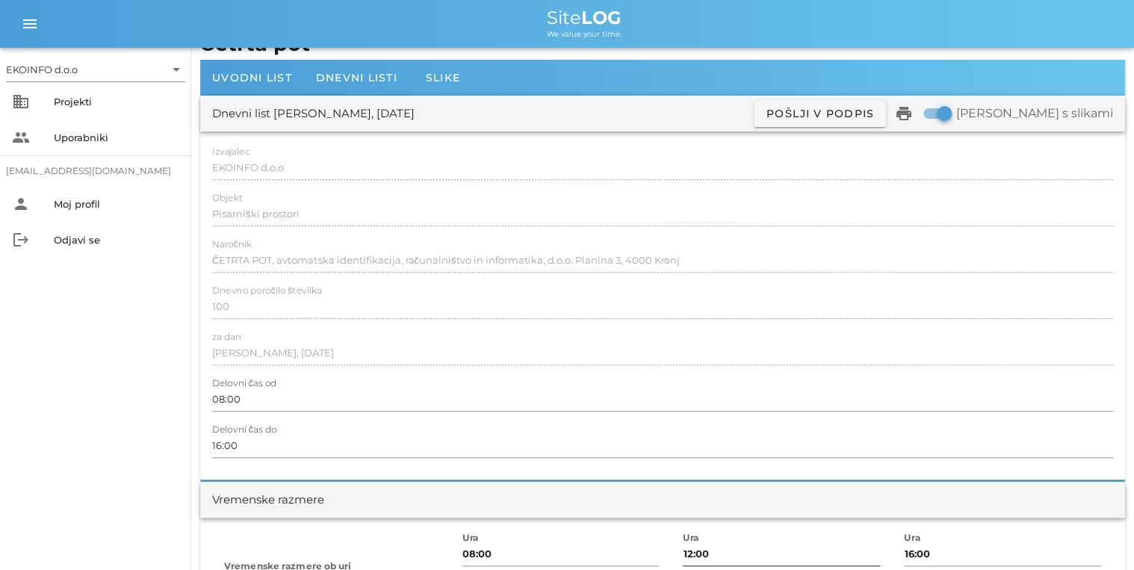
scroll to position [0, 0]
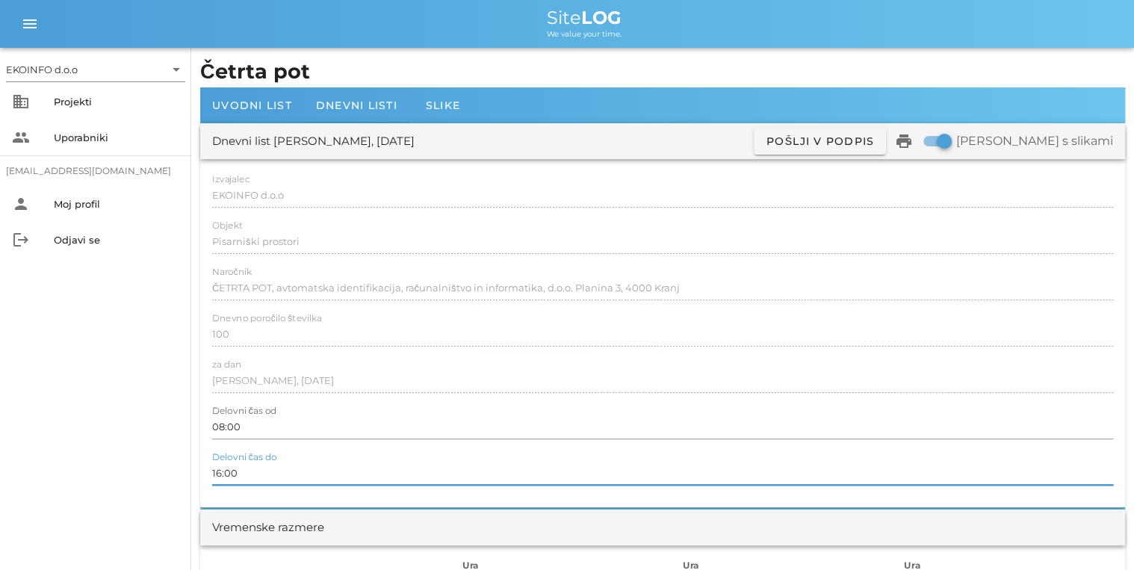
click at [788, 471] on input "16:00" at bounding box center [662, 473] width 901 height 24
click at [796, 421] on input "08:00" at bounding box center [662, 427] width 901 height 24
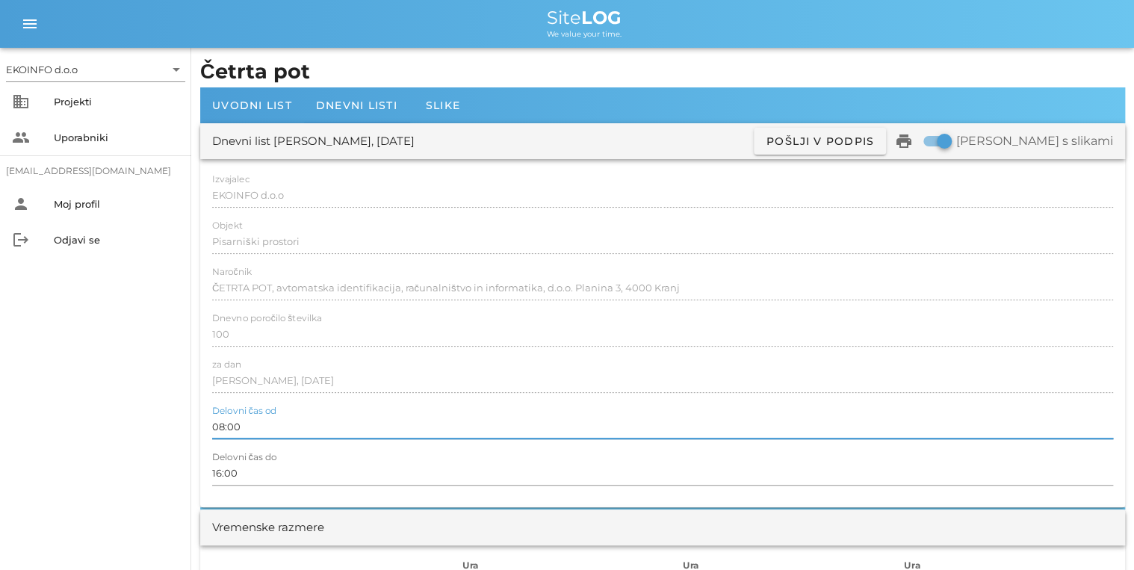
click at [800, 359] on div "za [PERSON_NAME], [DATE]" at bounding box center [662, 380] width 901 height 43
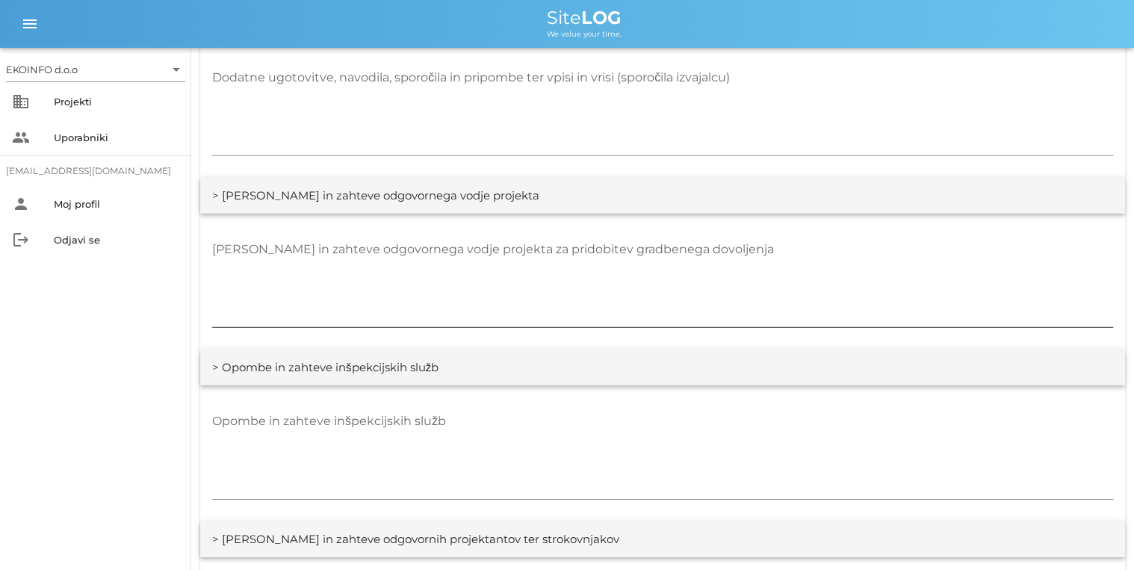
scroll to position [2212, 0]
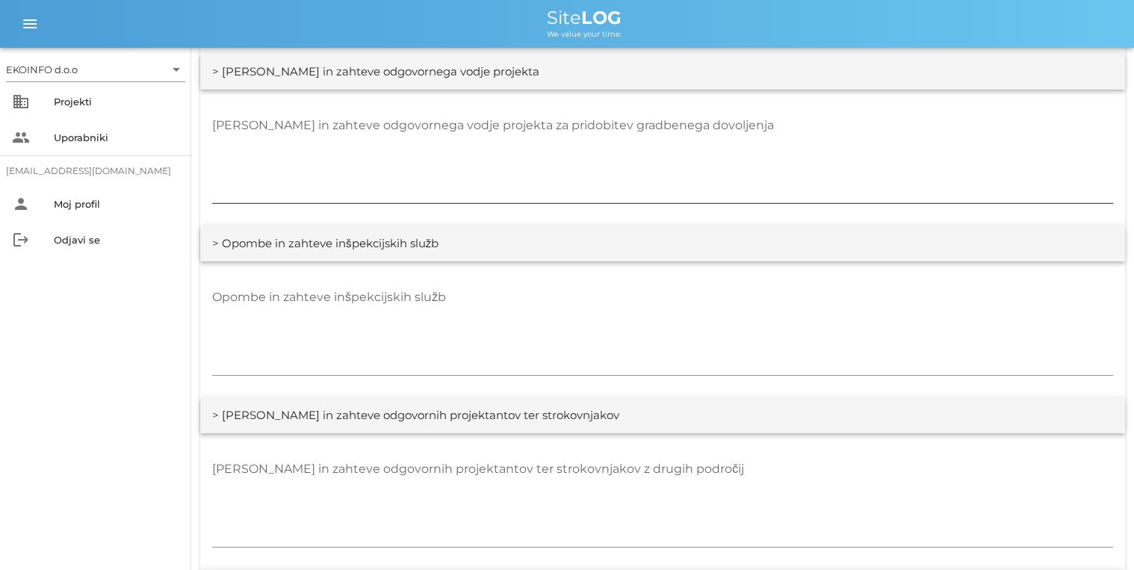
click at [622, 111] on div "[PERSON_NAME] in zahteve odgovornega vodje projekta za pridobitev gradbenega do…" at bounding box center [662, 159] width 901 height 109
click at [208, 196] on div "[PERSON_NAME] in zahteve odgovornega vodje projekta za pridobitev gradbenega do…" at bounding box center [662, 158] width 925 height 136
click at [243, 173] on textarea "[PERSON_NAME] in zahteve odgovornega vodje projekta za pridobitev gradbenega do…" at bounding box center [662, 159] width 901 height 90
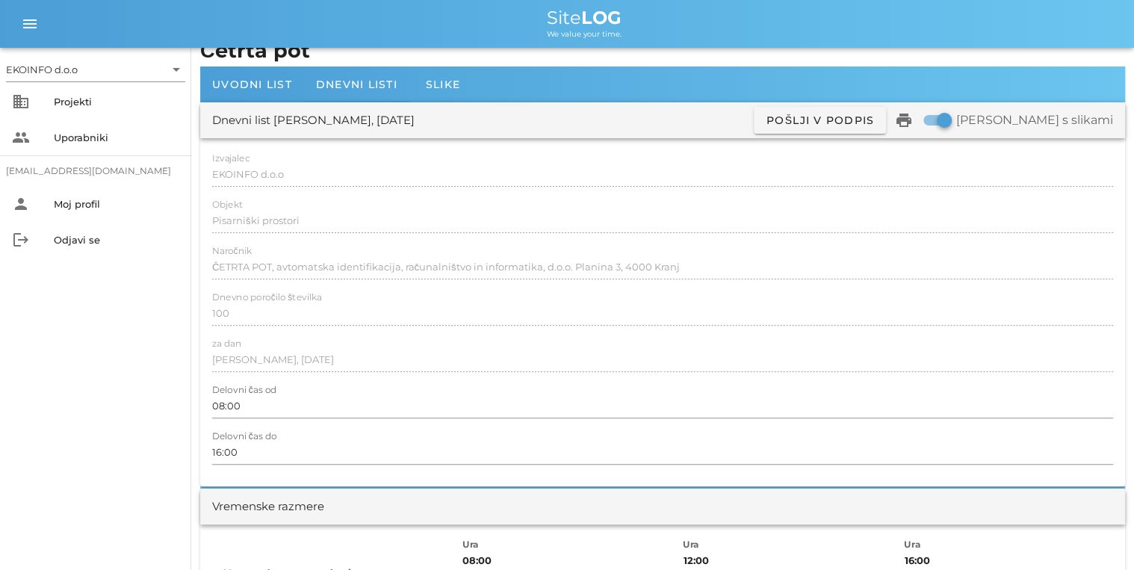
scroll to position [0, 0]
